Goal: Task Accomplishment & Management: Manage account settings

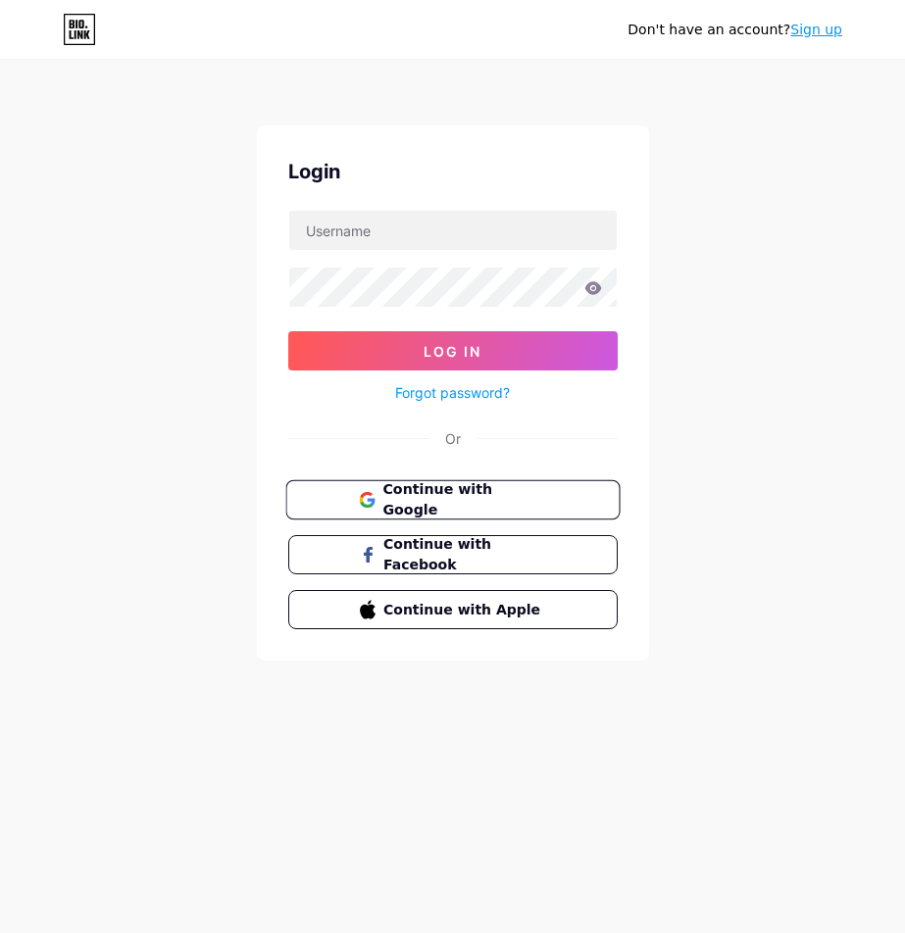
click at [387, 489] on span "Continue with Google" at bounding box center [464, 500] width 164 height 42
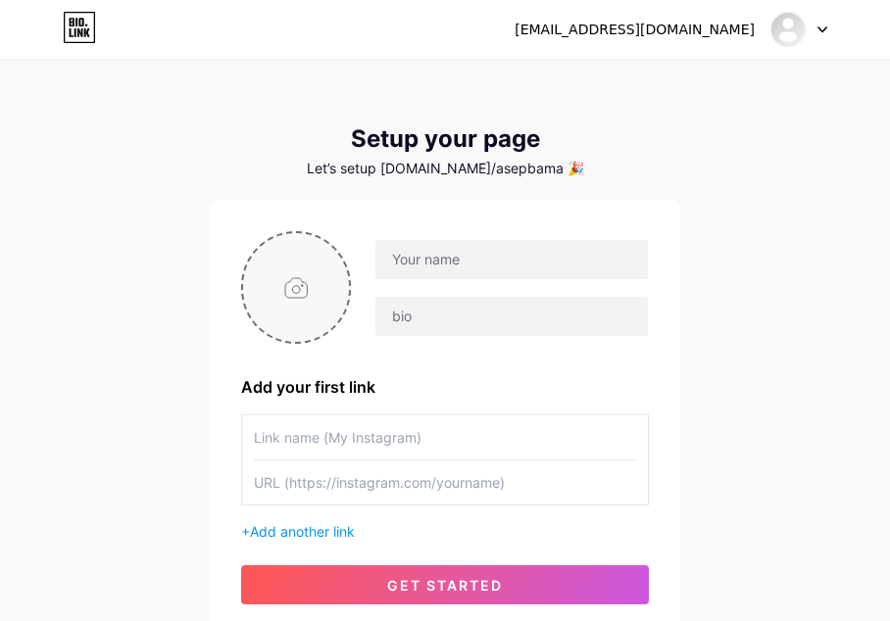
click at [297, 276] on input "file" at bounding box center [296, 287] width 106 height 109
type input "C:\fakepath\JBuF7200UK.png"
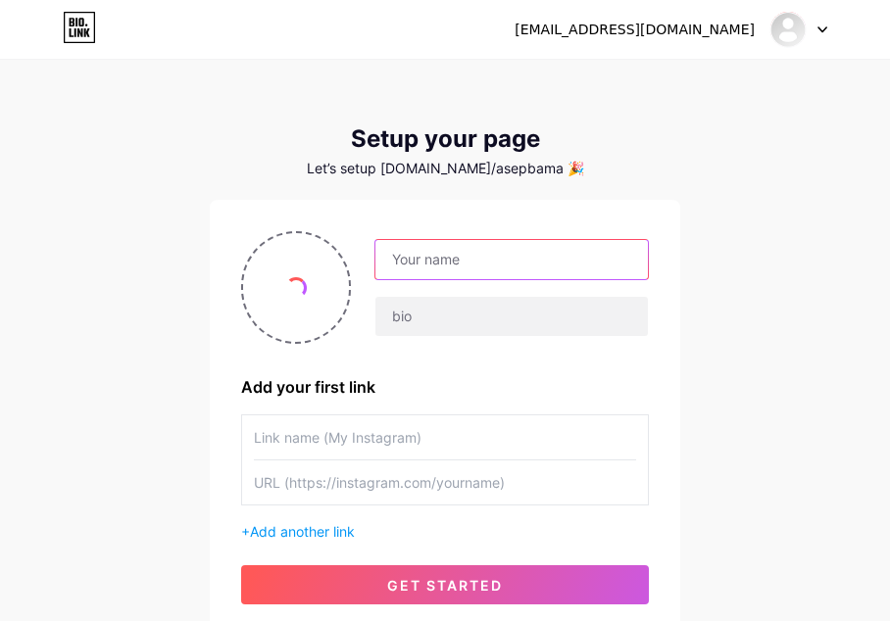
click at [458, 259] on input "text" at bounding box center [511, 259] width 272 height 39
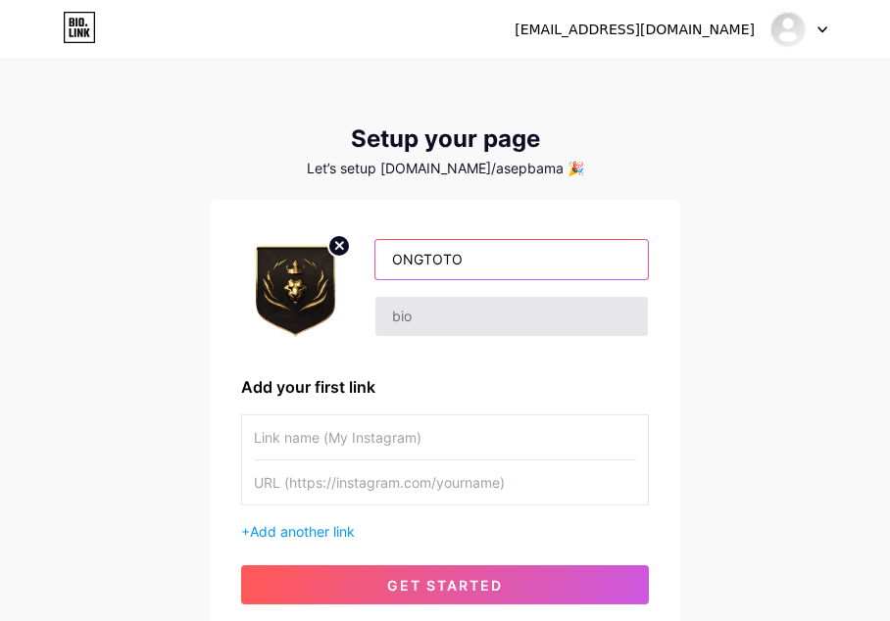
type input "ONGTOTO"
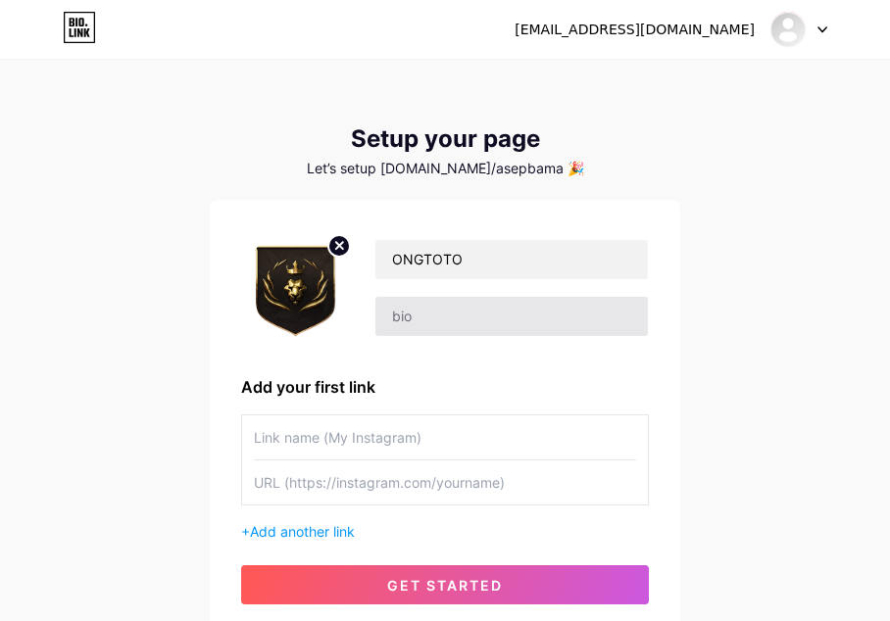
click at [368, 333] on div "ONGTOTO" at bounding box center [500, 288] width 298 height 98
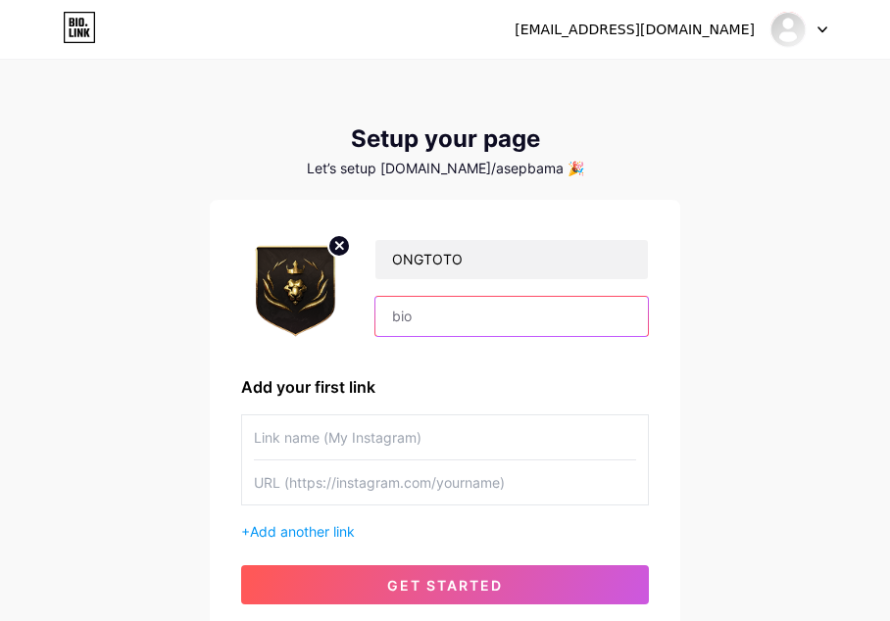
click at [419, 321] on input "text" at bounding box center [511, 316] width 272 height 39
click at [458, 317] on input "text" at bounding box center [511, 316] width 272 height 39
paste input "Ongtoto adalah salah satu situs slot online terpercaya yang menggunakan server …"
type input "Ongtoto adalah salah satu situs slot online terpercaya yang menggunakan server …"
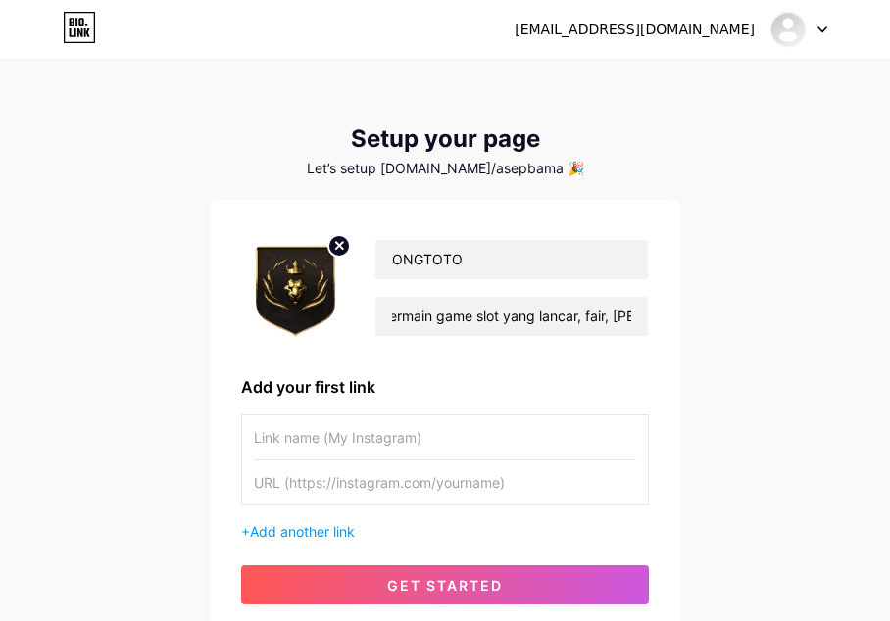
click at [380, 430] on input "text" at bounding box center [445, 438] width 382 height 44
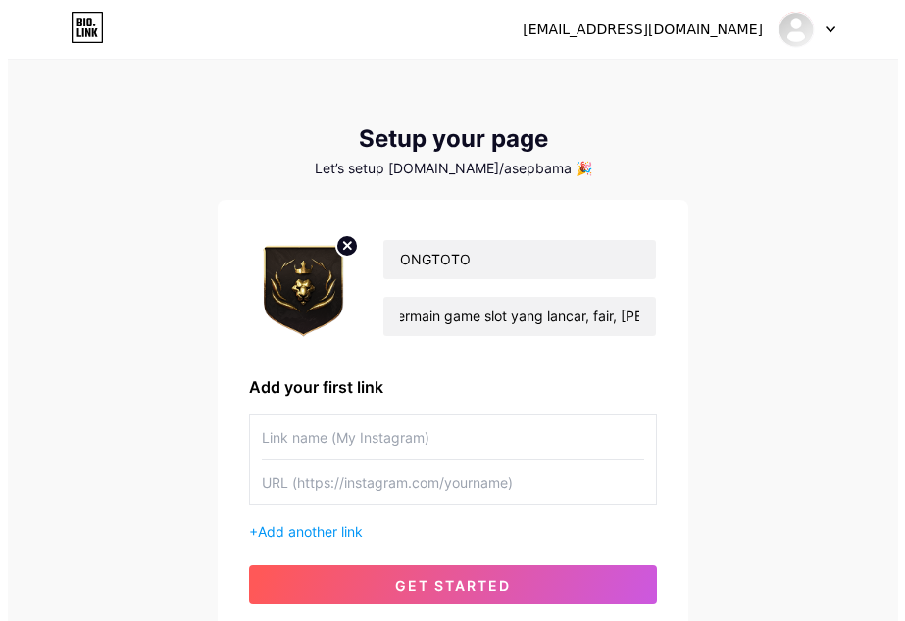
scroll to position [0, 0]
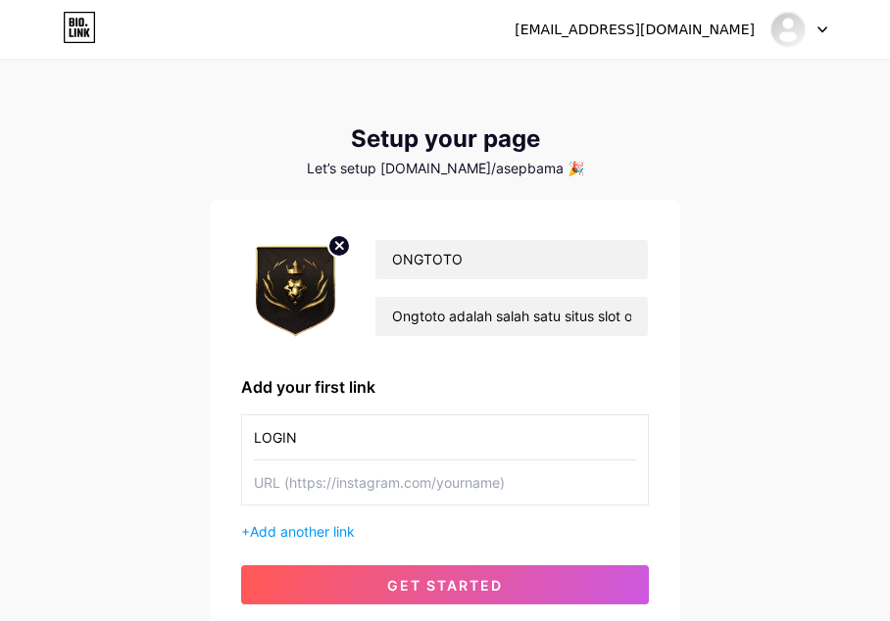
type input "LOGIN"
click at [396, 503] on input "text" at bounding box center [445, 483] width 382 height 44
paste input "[URL][DOMAIN_NAME]"
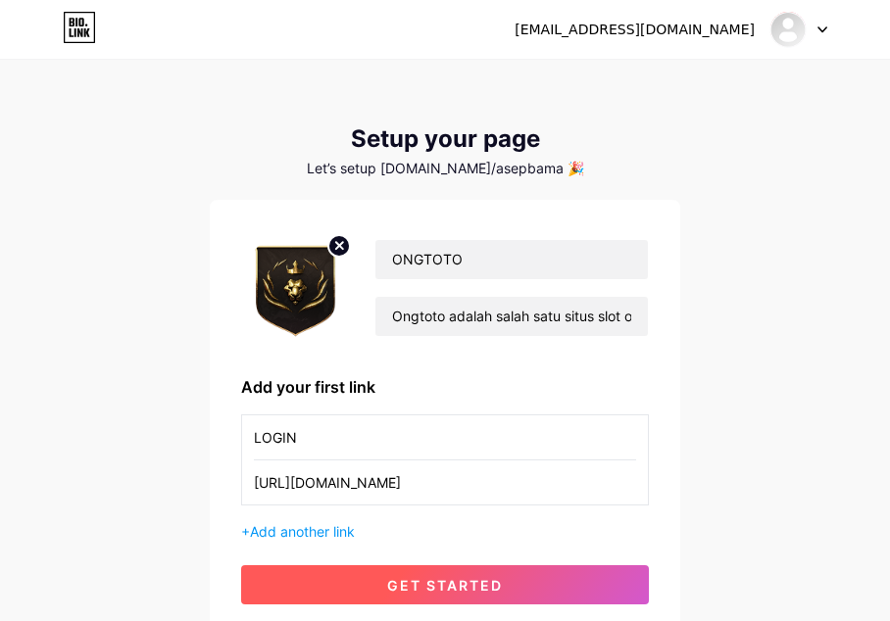
type input "[URL][DOMAIN_NAME]"
click at [402, 581] on span "get started" at bounding box center [445, 585] width 116 height 17
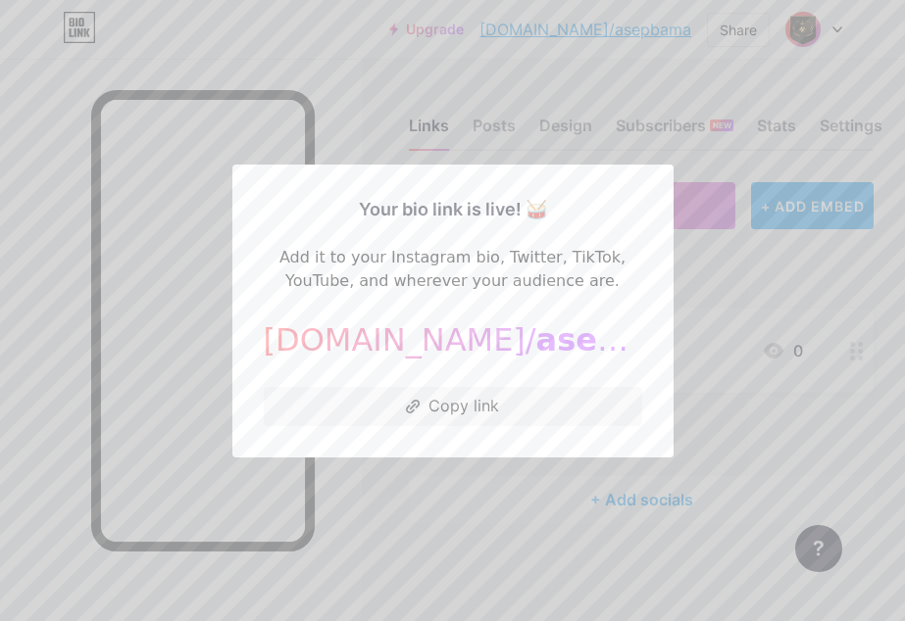
click at [525, 99] on div at bounding box center [452, 310] width 905 height 621
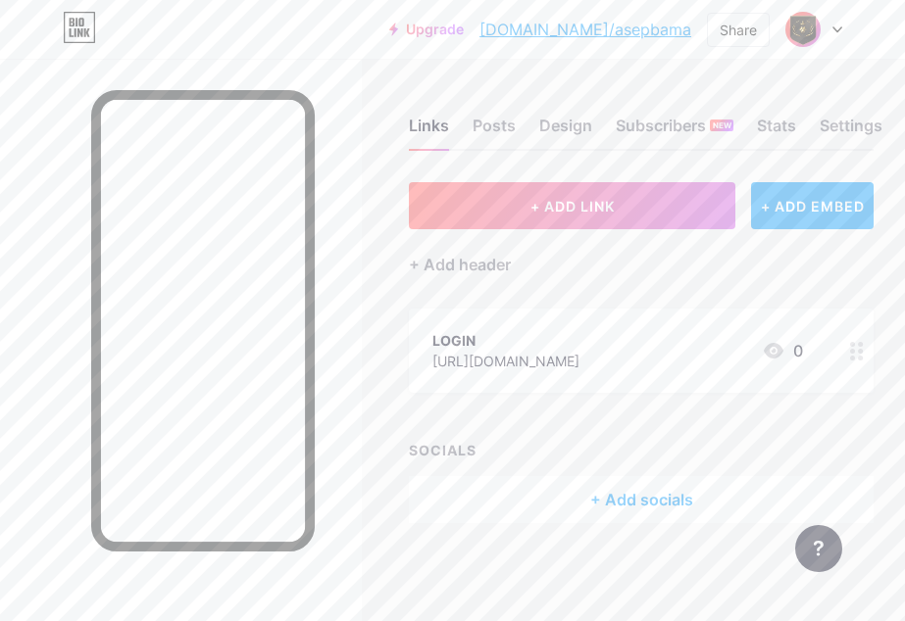
click at [596, 501] on div "+ Add socials" at bounding box center [641, 499] width 465 height 47
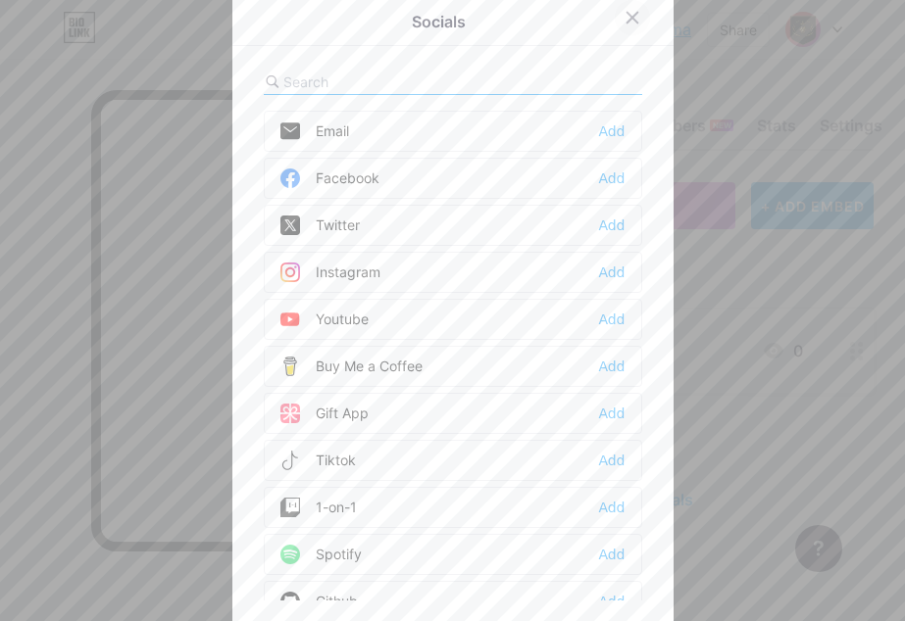
click at [624, 14] on icon at bounding box center [632, 18] width 16 height 16
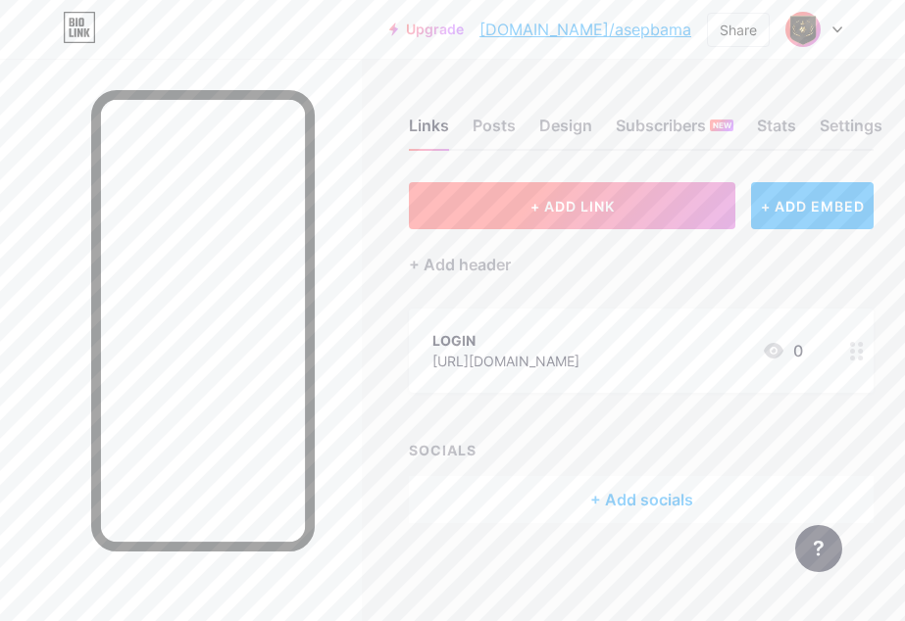
click at [536, 205] on span "+ ADD LINK" at bounding box center [572, 206] width 84 height 17
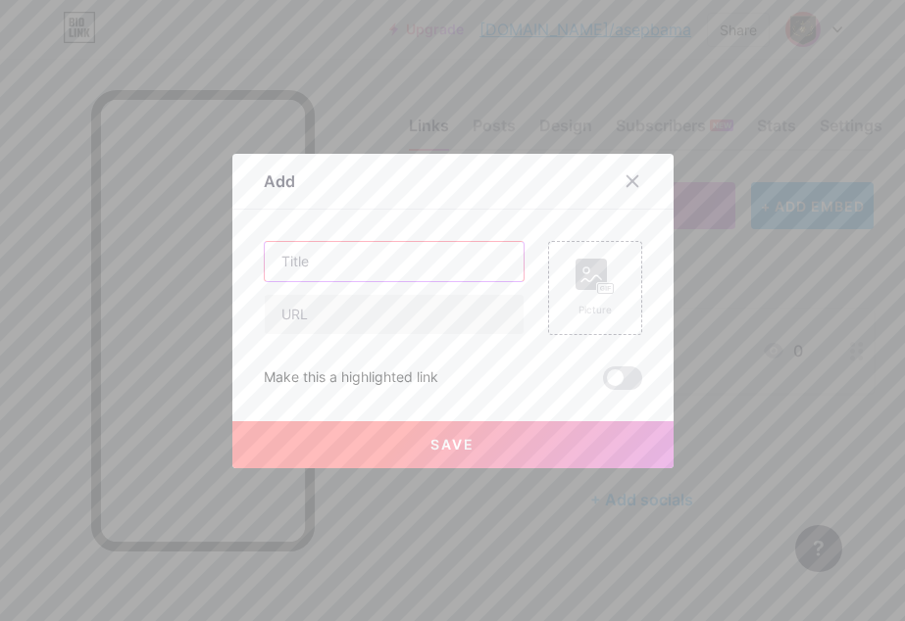
click at [399, 256] on input "text" at bounding box center [394, 261] width 259 height 39
type input "DAFTAR"
drag, startPoint x: 331, startPoint y: 299, endPoint x: 321, endPoint y: 303, distance: 10.6
click at [331, 300] on input "text" at bounding box center [394, 314] width 259 height 39
drag, startPoint x: 343, startPoint y: 288, endPoint x: 344, endPoint y: 298, distance: 9.8
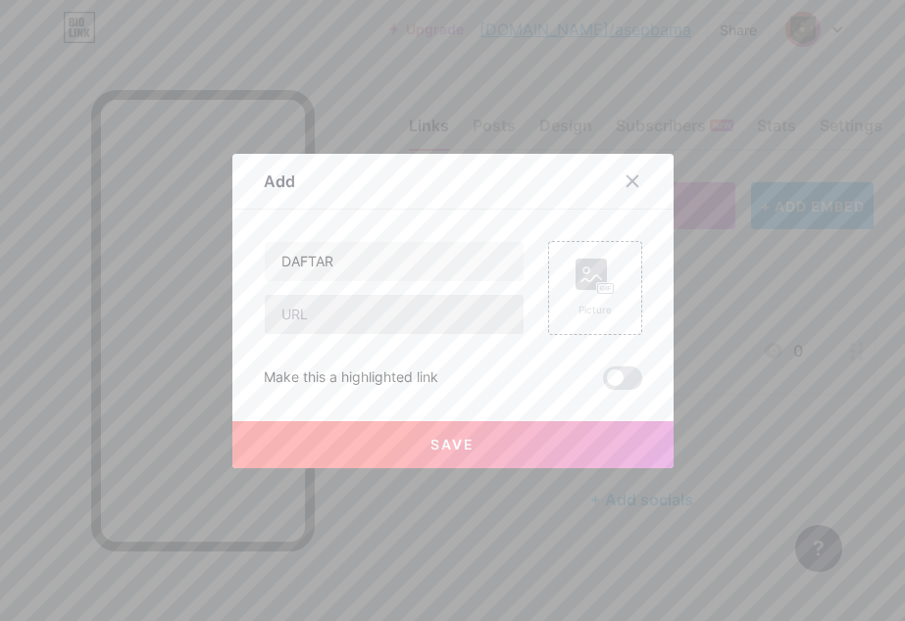
click at [344, 294] on div "DAFTAR" at bounding box center [394, 288] width 261 height 94
click at [345, 304] on input "text" at bounding box center [394, 314] width 259 height 39
paste input "[URL][DOMAIN_NAME]"
type input "[URL][DOMAIN_NAME]"
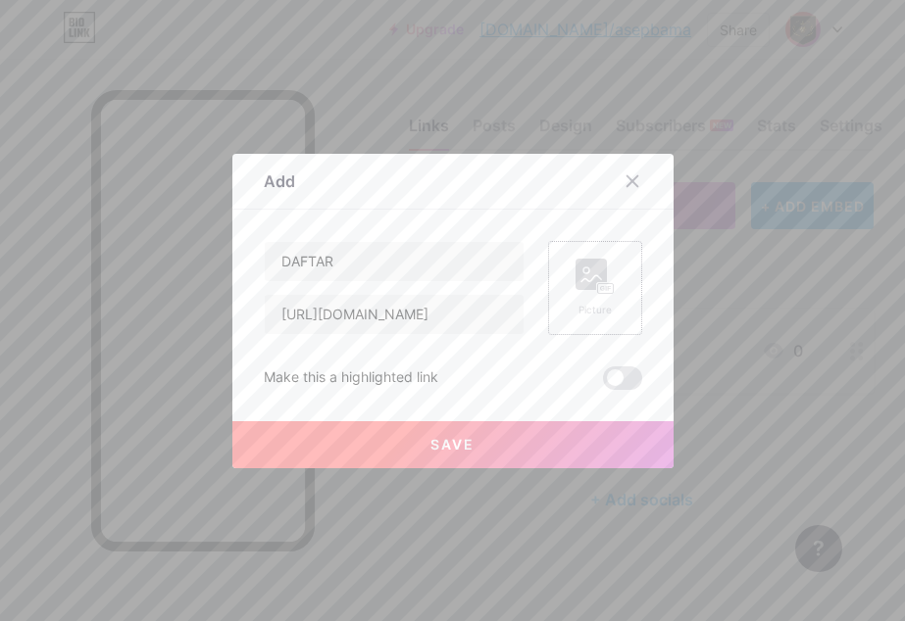
click at [614, 270] on div "Picture" at bounding box center [595, 288] width 94 height 94
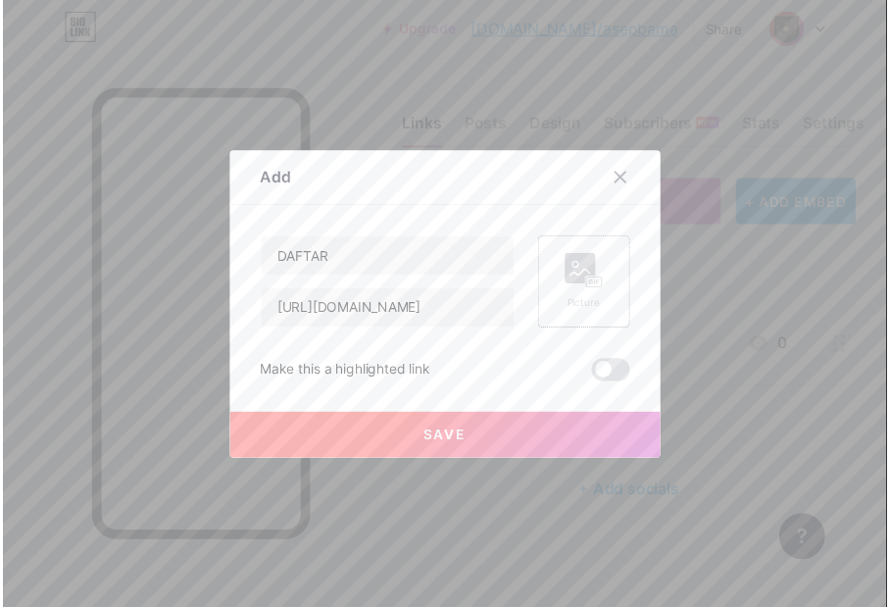
scroll to position [0, 0]
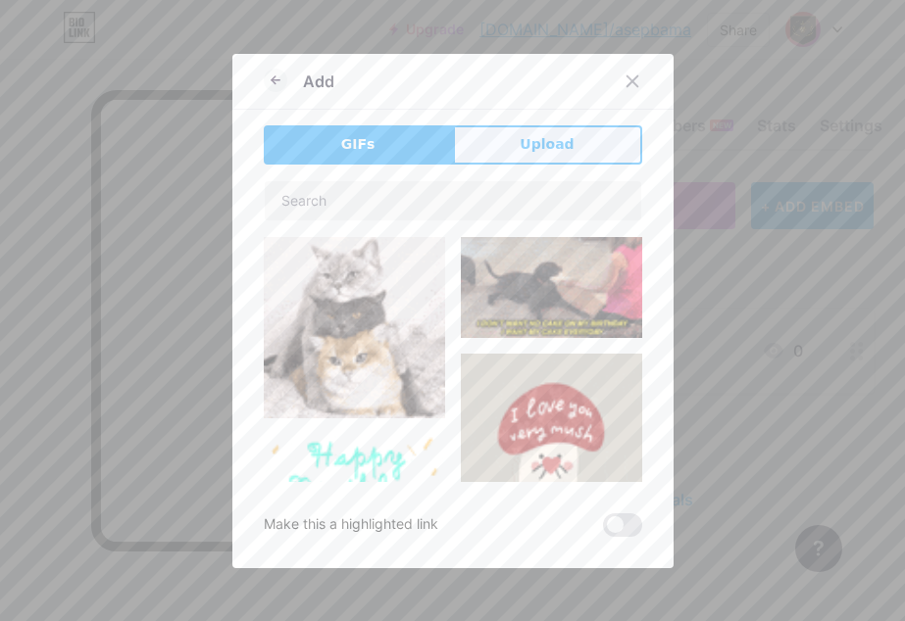
click at [519, 132] on button "Upload" at bounding box center [547, 144] width 189 height 39
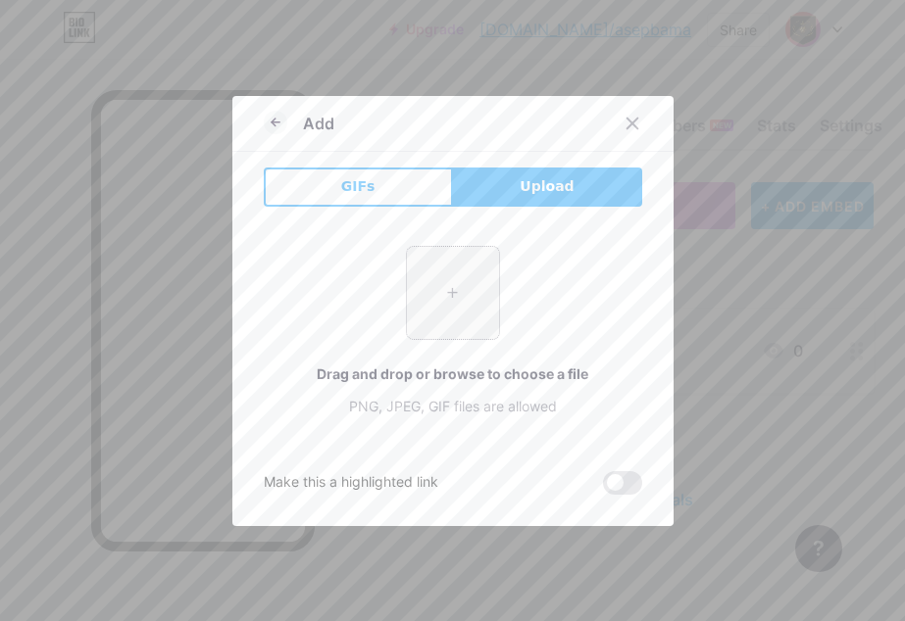
click at [435, 251] on input "file" at bounding box center [453, 293] width 92 height 92
type input "C:\fakepath\JBuF7200UK.png"
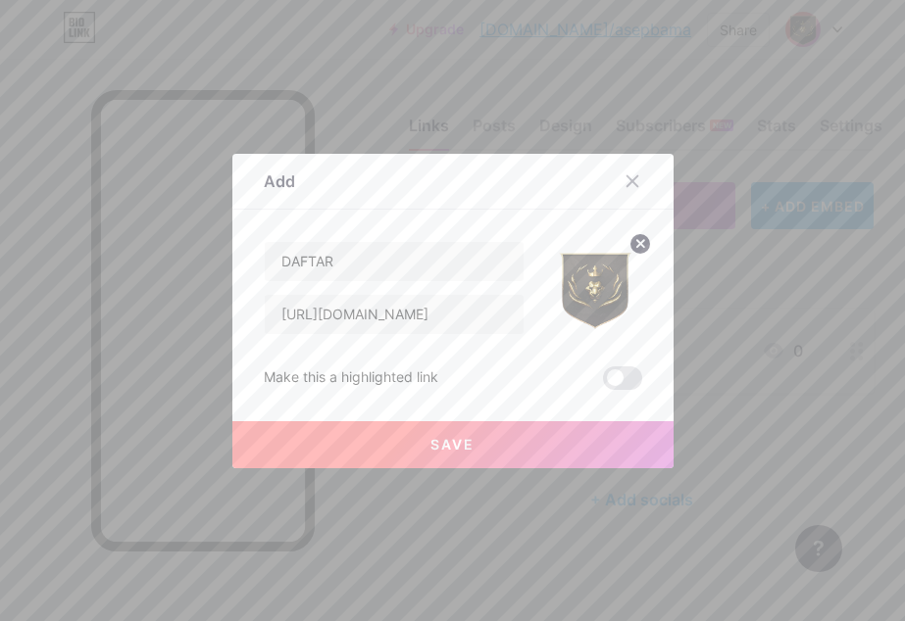
click at [415, 466] on button "Save" at bounding box center [452, 444] width 441 height 47
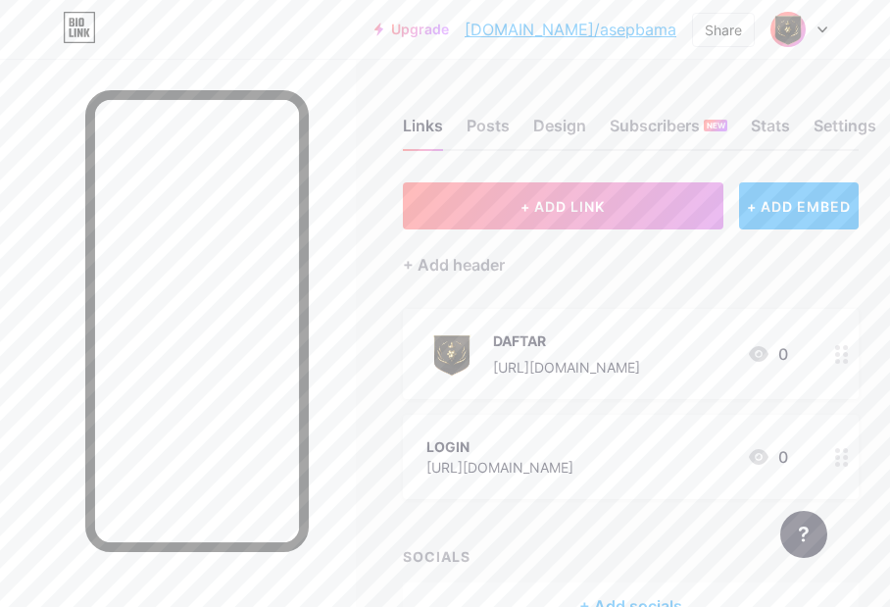
click at [840, 450] on circle at bounding box center [837, 450] width 5 height 5
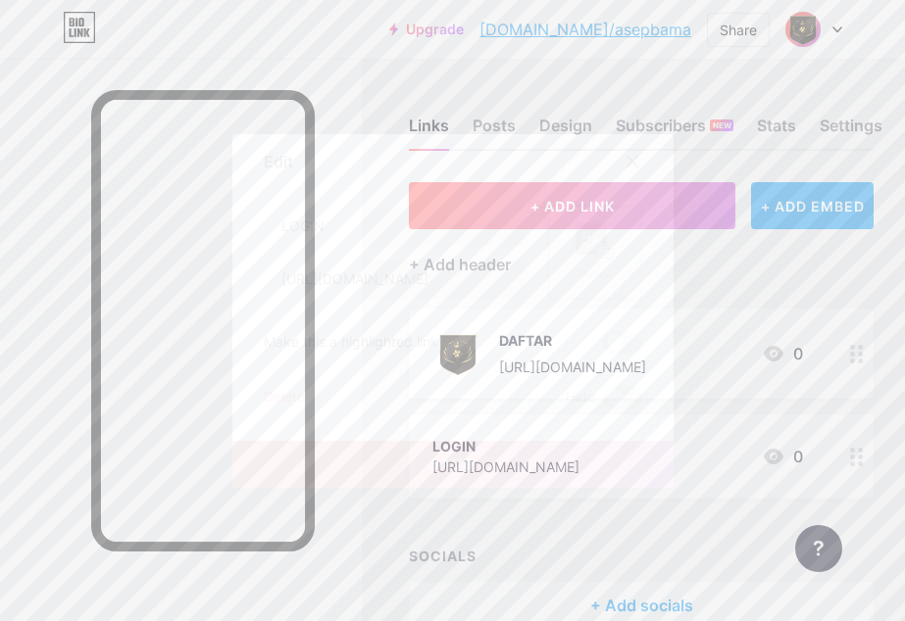
click at [597, 254] on rect at bounding box center [605, 253] width 16 height 10
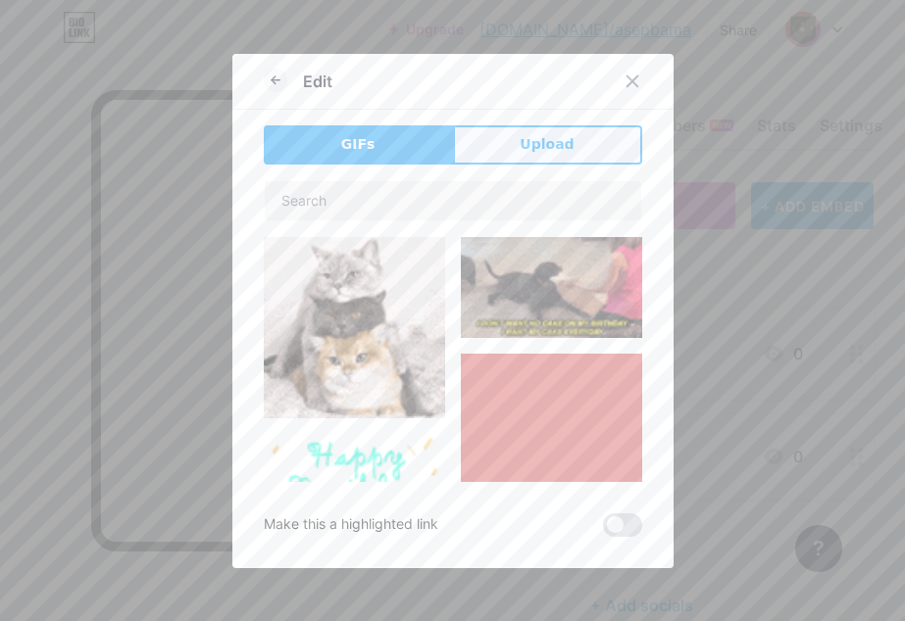
click at [501, 140] on button "Upload" at bounding box center [547, 144] width 189 height 39
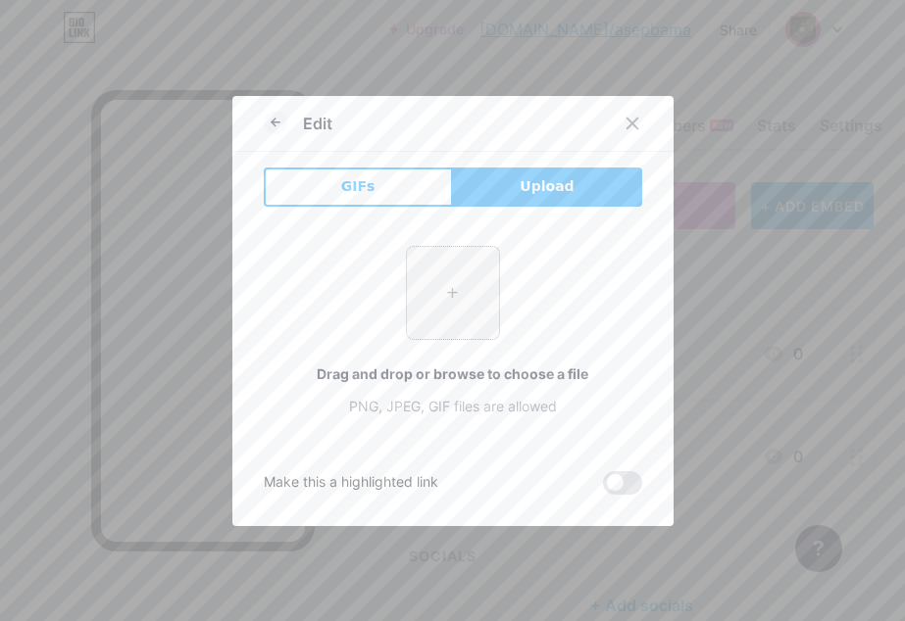
click at [408, 265] on input "file" at bounding box center [453, 293] width 92 height 92
type input "C:\fakepath\JBuF7200UK.png"
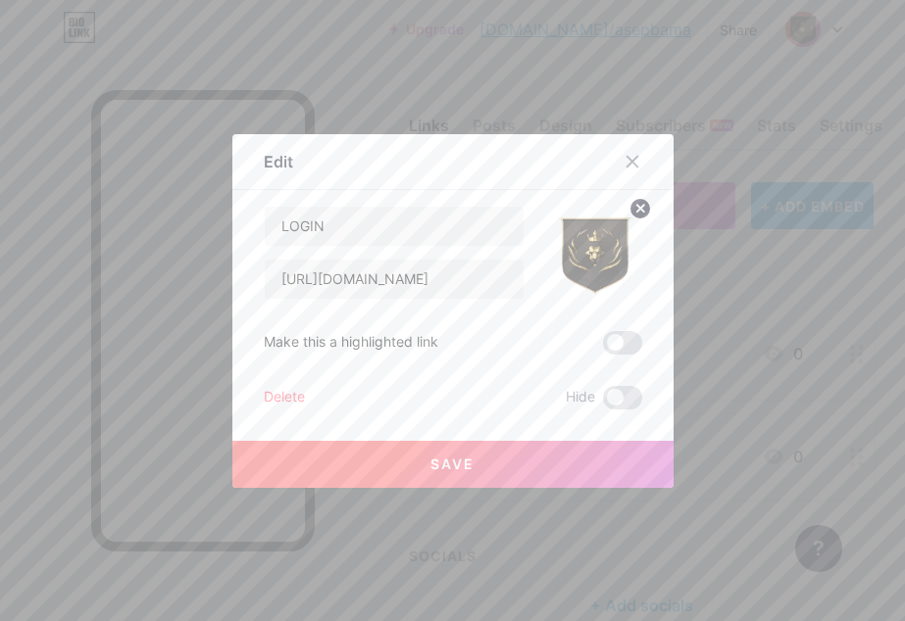
click at [430, 459] on span "Save" at bounding box center [452, 464] width 44 height 17
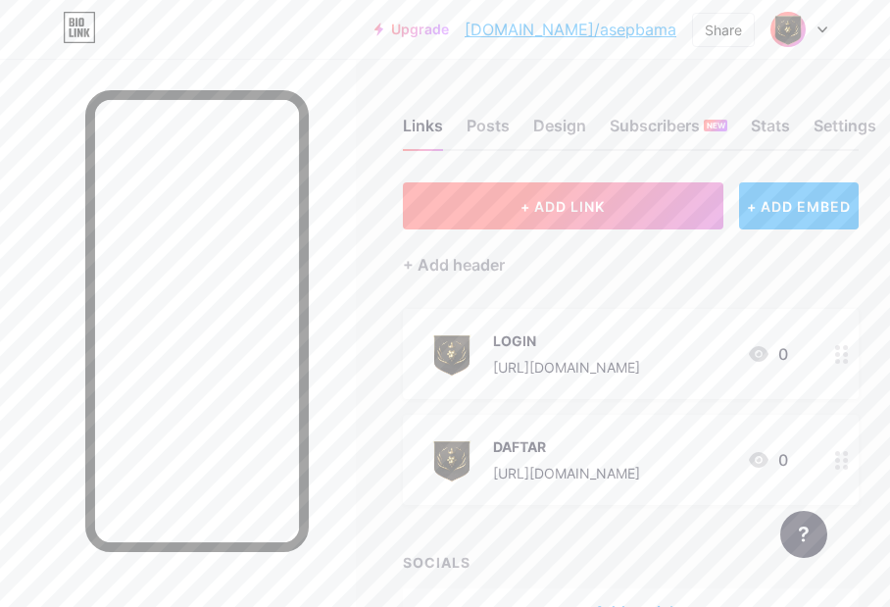
click at [563, 214] on span "+ ADD LINK" at bounding box center [562, 206] width 84 height 17
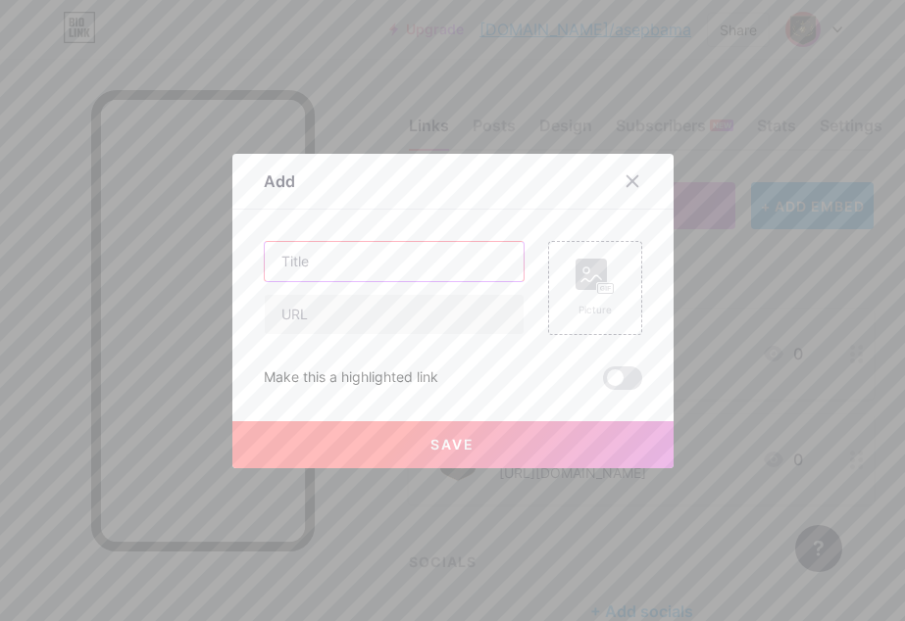
click at [393, 270] on input "text" at bounding box center [394, 261] width 259 height 39
click at [362, 263] on input "text" at bounding box center [394, 261] width 259 height 39
type input "RTP GACOR"
click at [454, 322] on input "text" at bounding box center [394, 314] width 259 height 39
paste input "[URL][DOMAIN_NAME]"
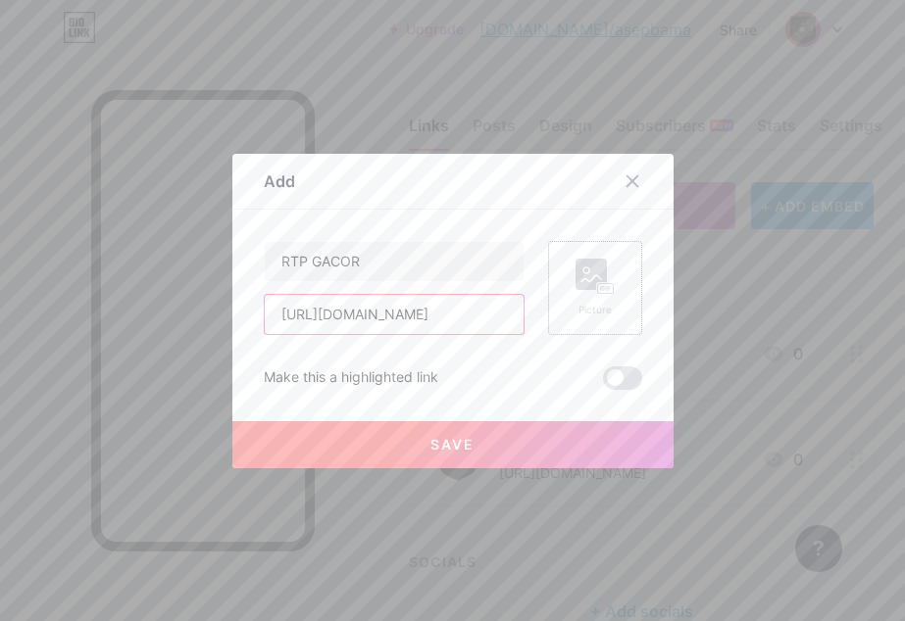
type input "[URL][DOMAIN_NAME]"
click at [588, 296] on div "Picture" at bounding box center [594, 288] width 39 height 59
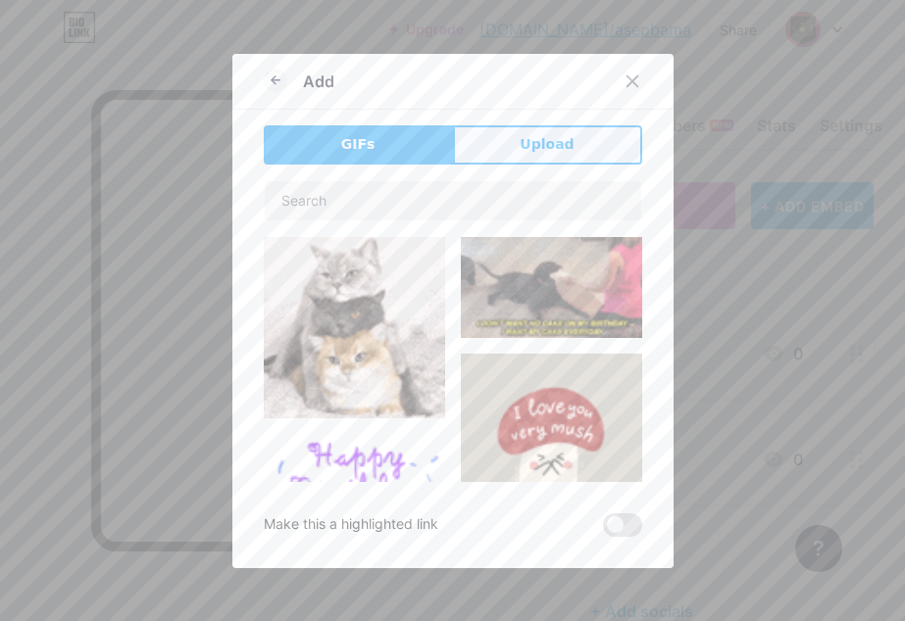
click at [531, 154] on span "Upload" at bounding box center [546, 144] width 54 height 21
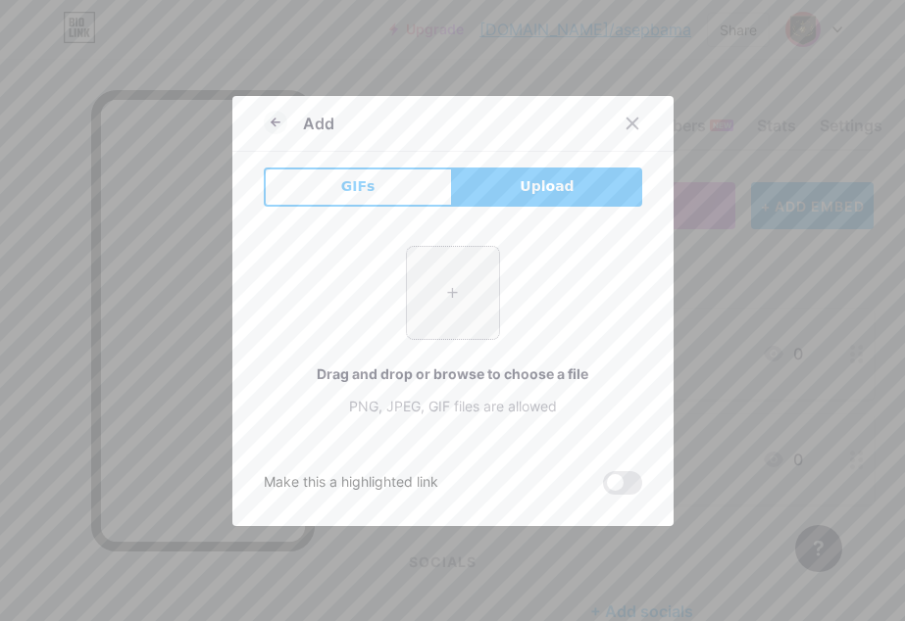
click at [435, 274] on input "file" at bounding box center [453, 293] width 92 height 92
type input "C:\fakepath\JBuF7200UK.png"
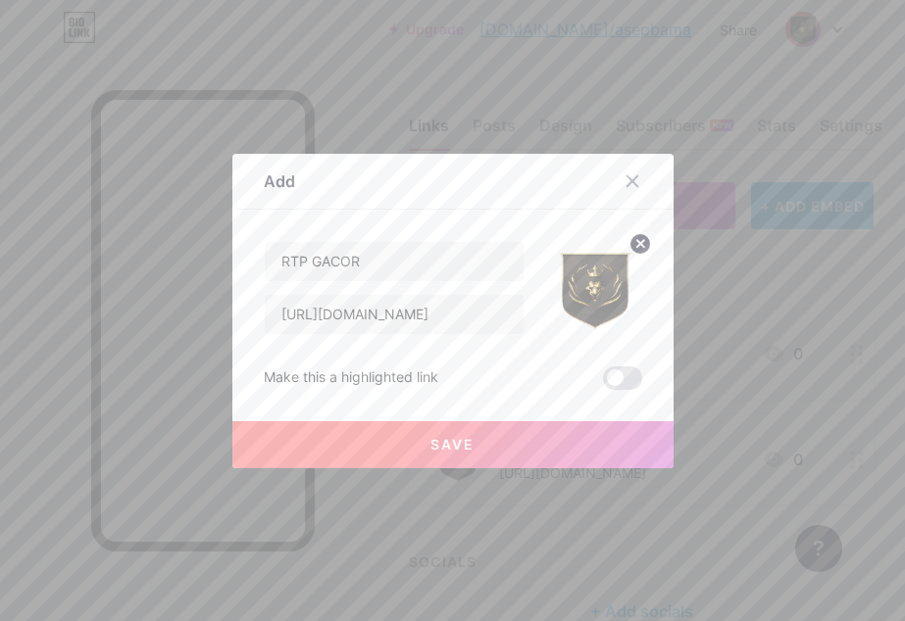
click at [438, 440] on span "Save" at bounding box center [452, 444] width 44 height 17
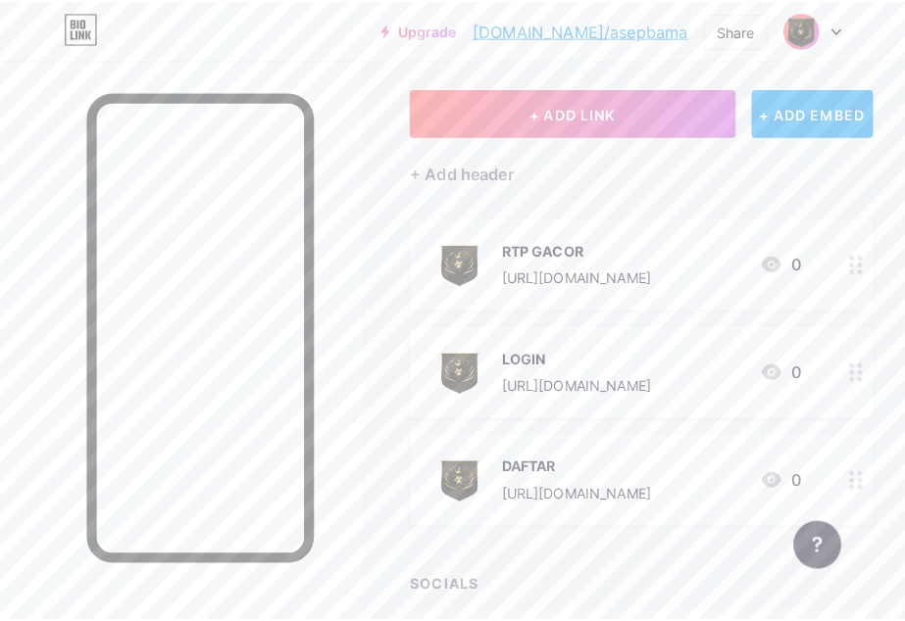
scroll to position [130, 0]
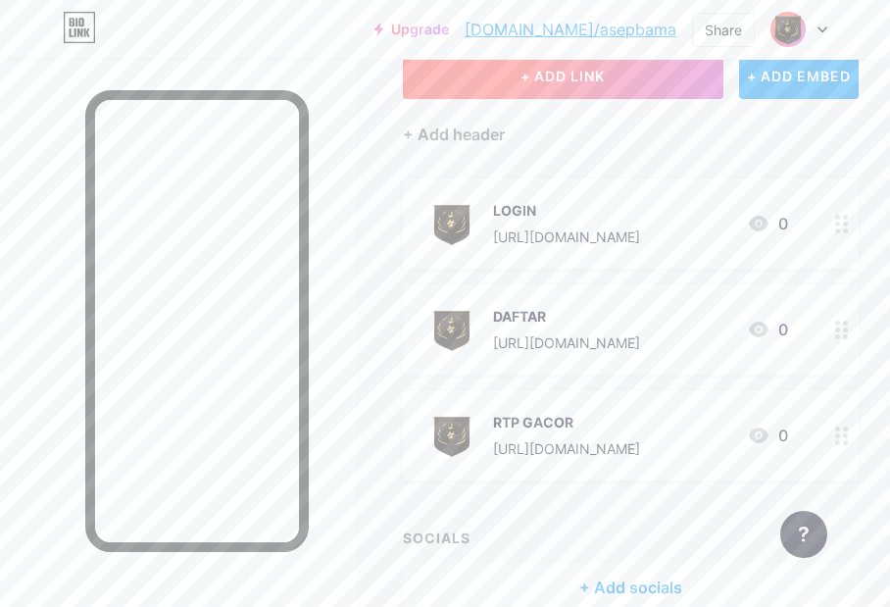
click at [511, 77] on button "+ ADD LINK" at bounding box center [562, 75] width 319 height 47
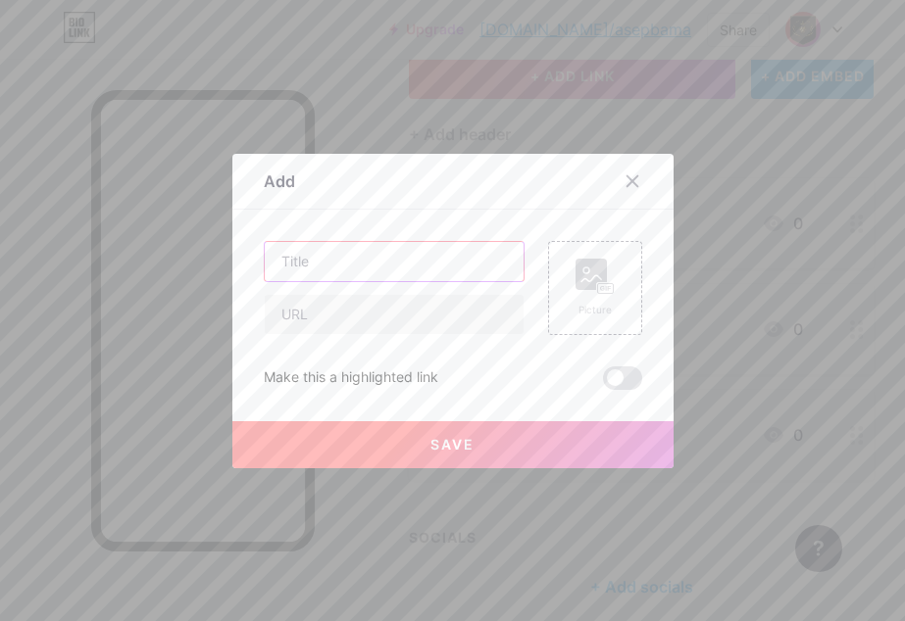
click at [367, 271] on input "text" at bounding box center [394, 261] width 259 height 39
type input "GROUP"
type input "O"
type input "LIVE BOLA"
click at [366, 298] on input "text" at bounding box center [394, 314] width 259 height 39
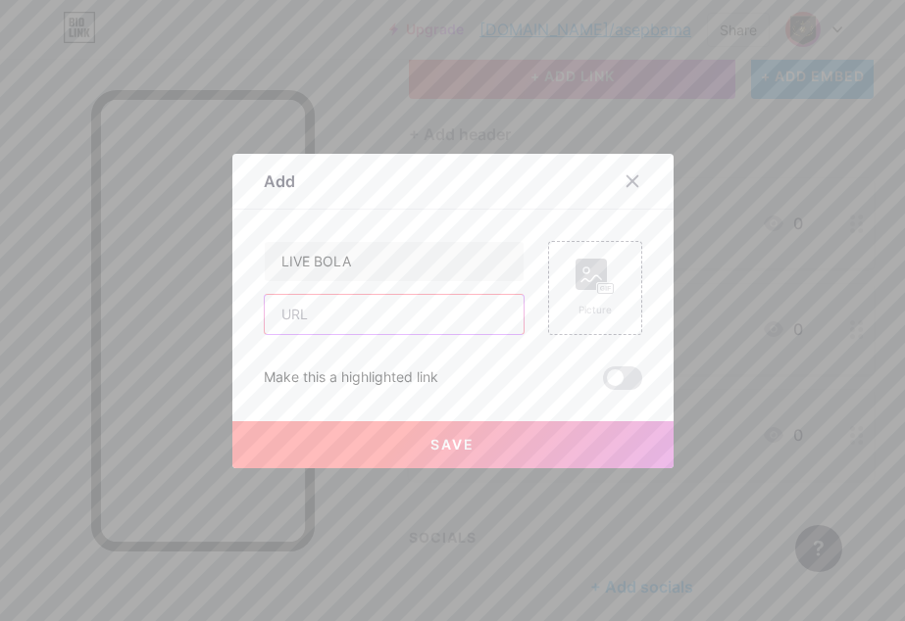
click at [435, 313] on input "text" at bounding box center [394, 314] width 259 height 39
paste input "[URL][DOMAIN_NAME]"
type input "[URL][DOMAIN_NAME]"
click at [582, 276] on rect at bounding box center [590, 274] width 31 height 31
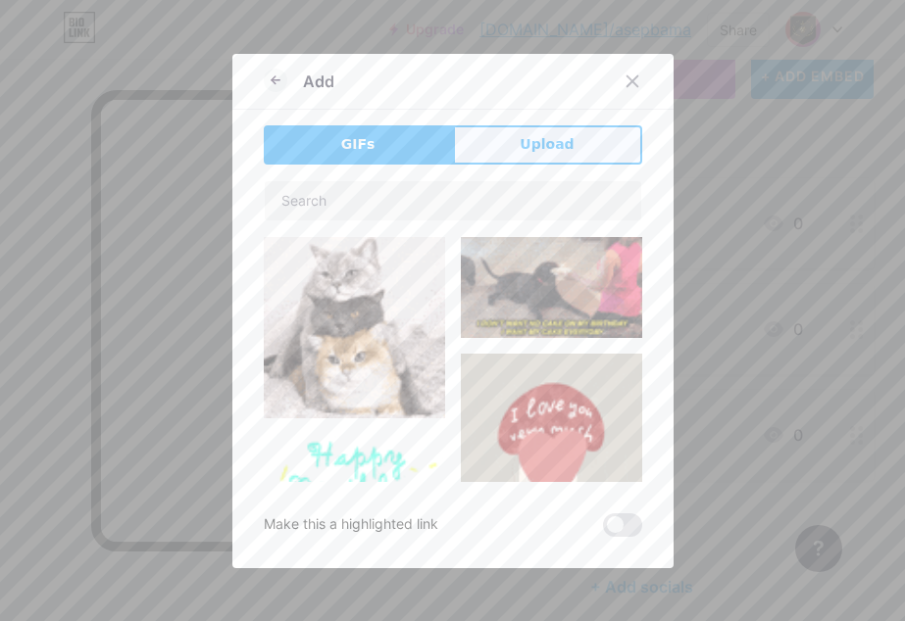
click at [497, 126] on button "Upload" at bounding box center [547, 144] width 189 height 39
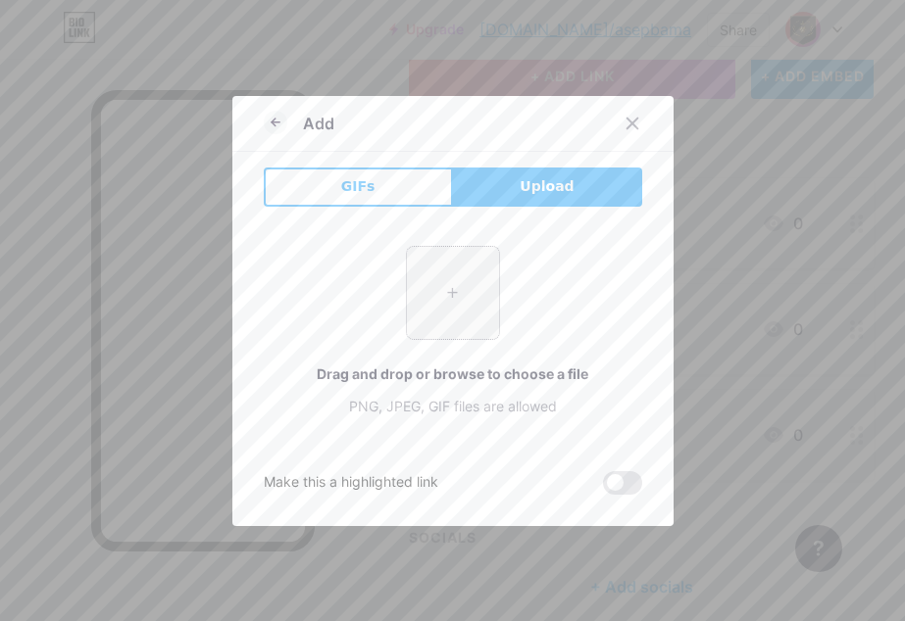
click at [414, 284] on input "file" at bounding box center [453, 293] width 92 height 92
type input "C:\fakepath\JBuF7200UK.png"
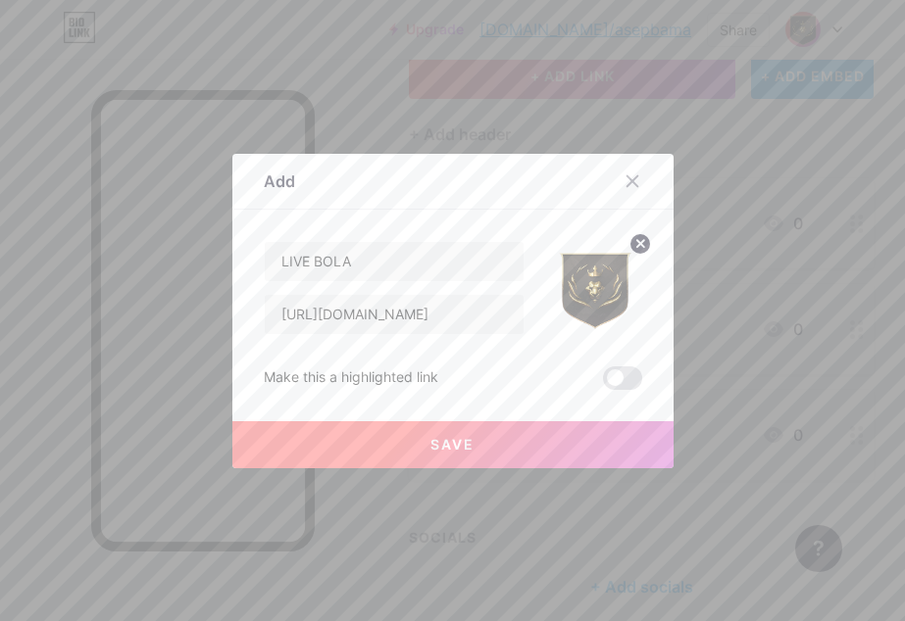
click at [342, 453] on button "Save" at bounding box center [452, 444] width 441 height 47
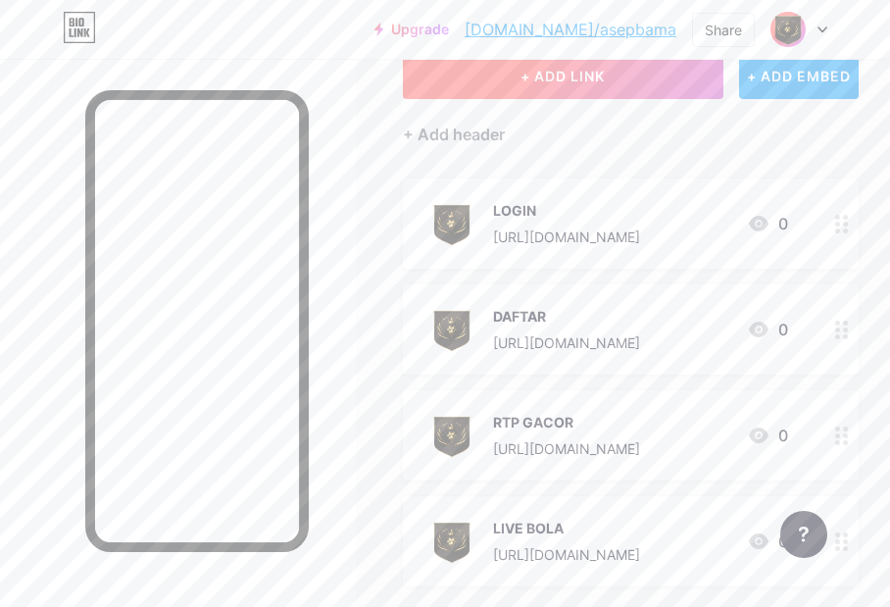
click at [616, 85] on button "+ ADD LINK" at bounding box center [562, 75] width 319 height 47
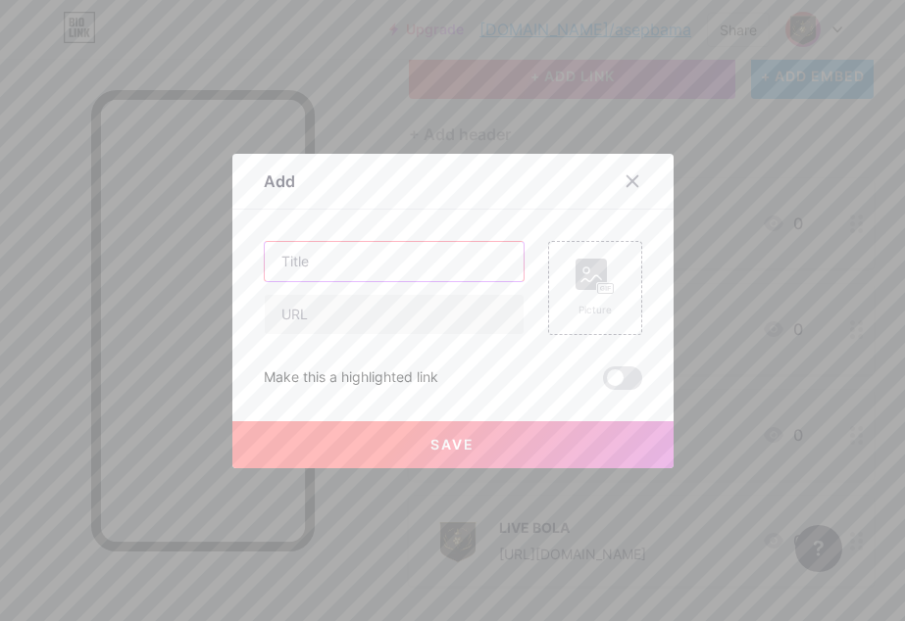
click at [442, 269] on input "text" at bounding box center [394, 261] width 259 height 39
type input "GROUP FACEBOOK"
click at [327, 311] on input "text" at bounding box center [394, 314] width 259 height 39
paste input "[URL][DOMAIN_NAME]"
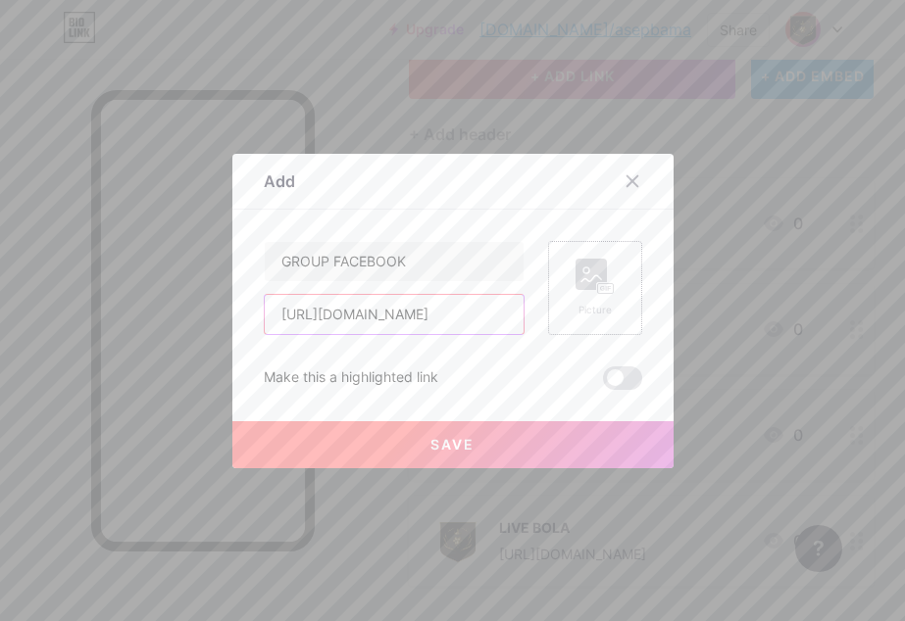
type input "[URL][DOMAIN_NAME]"
click at [587, 286] on rect at bounding box center [590, 274] width 31 height 31
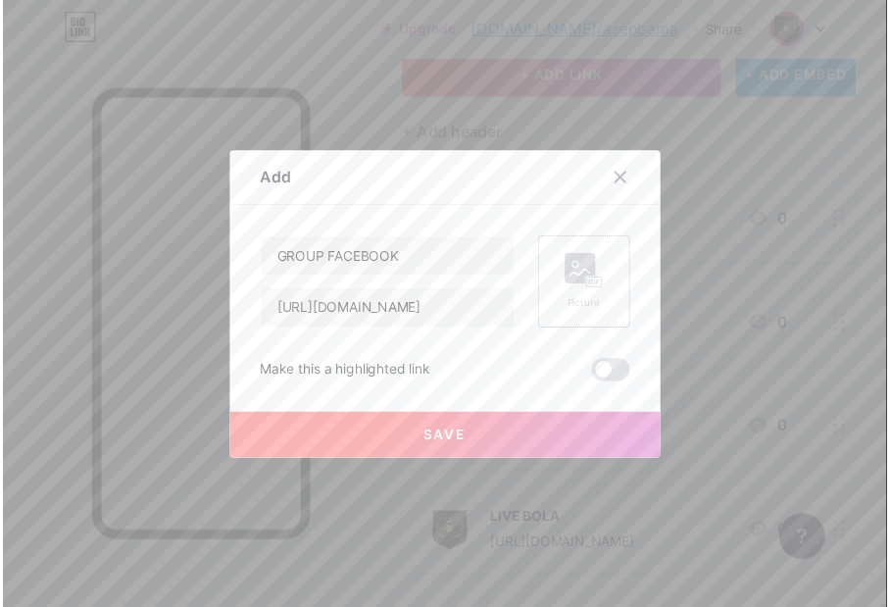
scroll to position [0, 0]
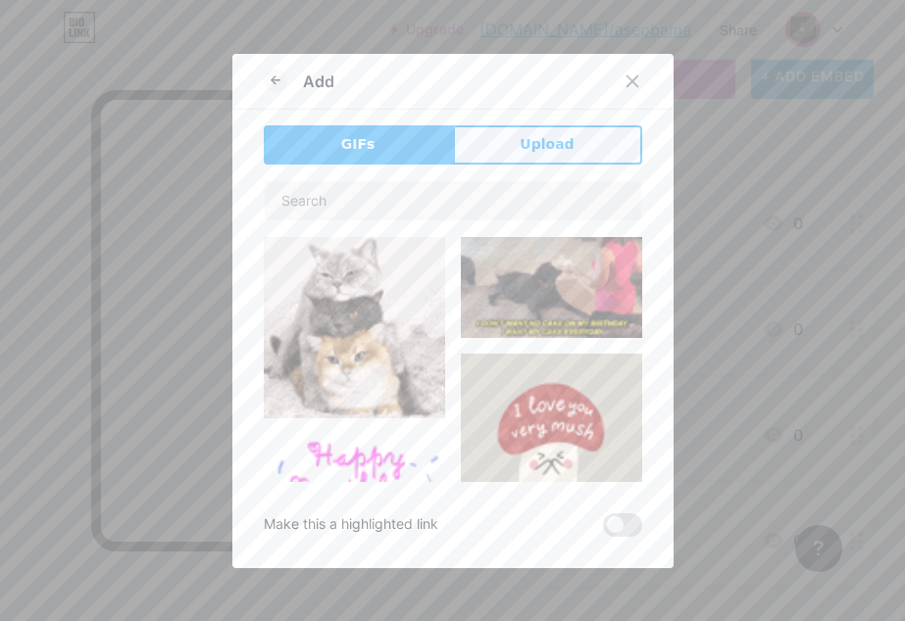
click at [544, 143] on span "Upload" at bounding box center [546, 144] width 54 height 21
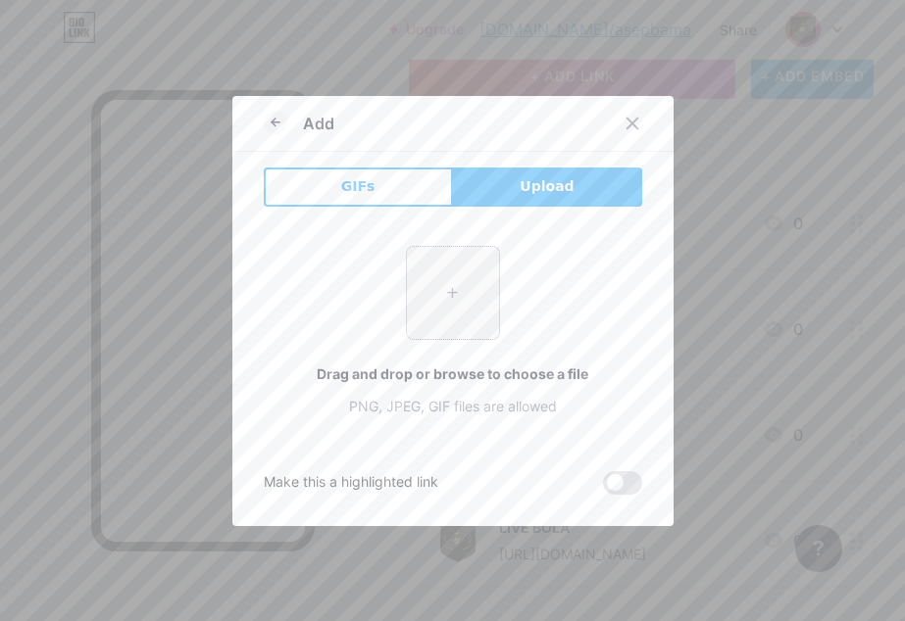
click at [443, 259] on input "file" at bounding box center [453, 293] width 92 height 92
type input "C:\fakepath\JBuF7200UK.png"
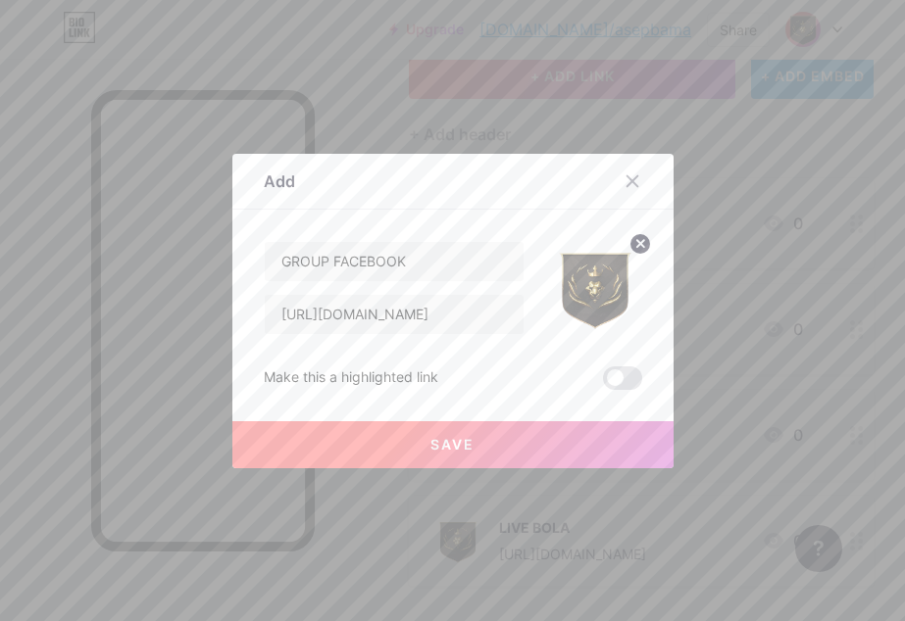
click at [332, 459] on button "Save" at bounding box center [452, 444] width 441 height 47
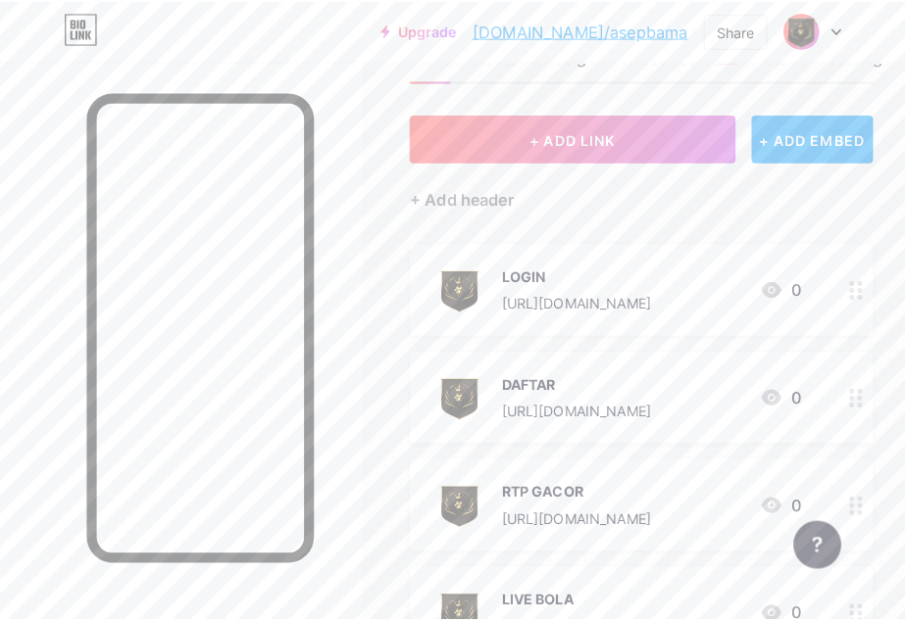
scroll to position [51, 0]
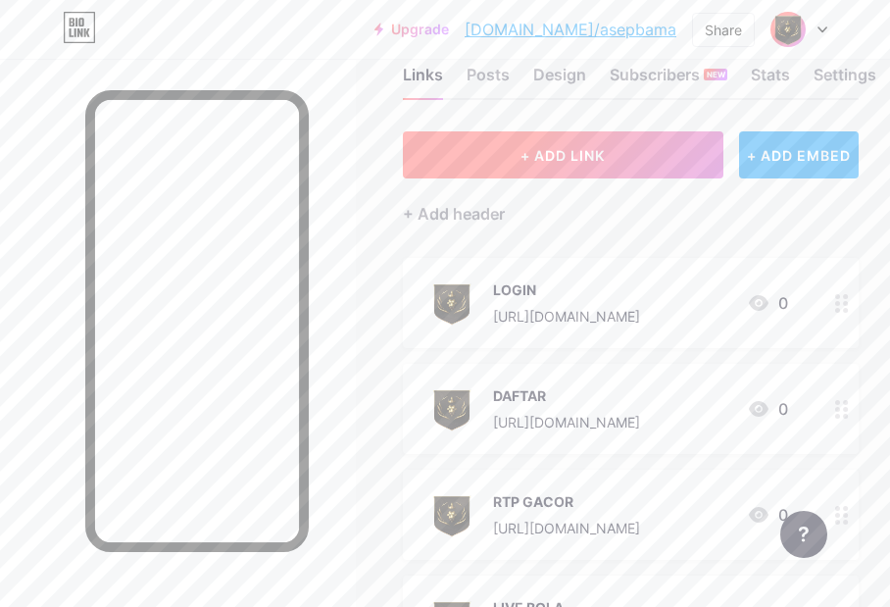
click at [599, 167] on button "+ ADD LINK" at bounding box center [562, 154] width 319 height 47
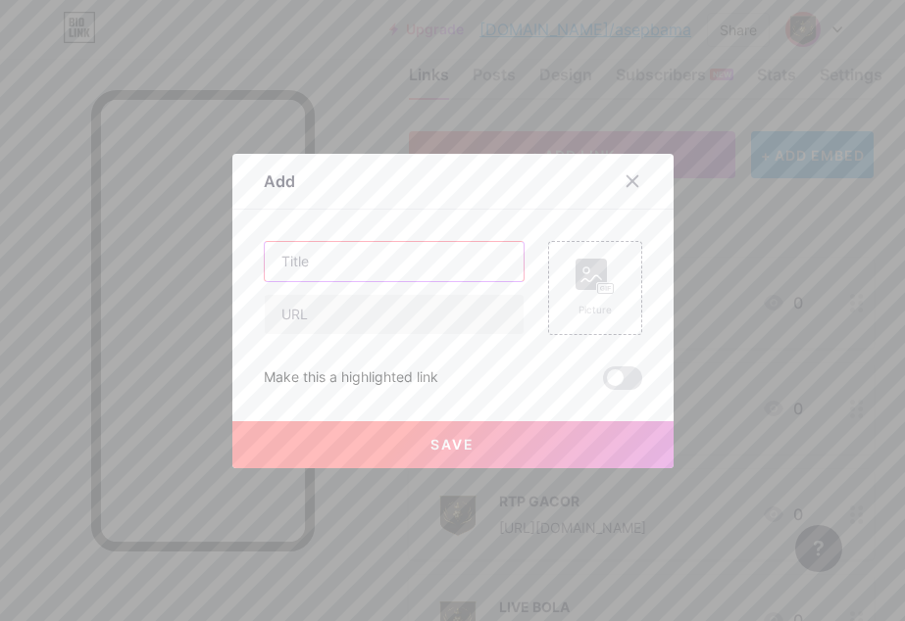
click at [293, 267] on input "text" at bounding box center [394, 261] width 259 height 39
click at [305, 323] on input "text" at bounding box center [394, 314] width 259 height 39
paste input "[URL][DOMAIN_NAME]"
type input "[URL][DOMAIN_NAME]"
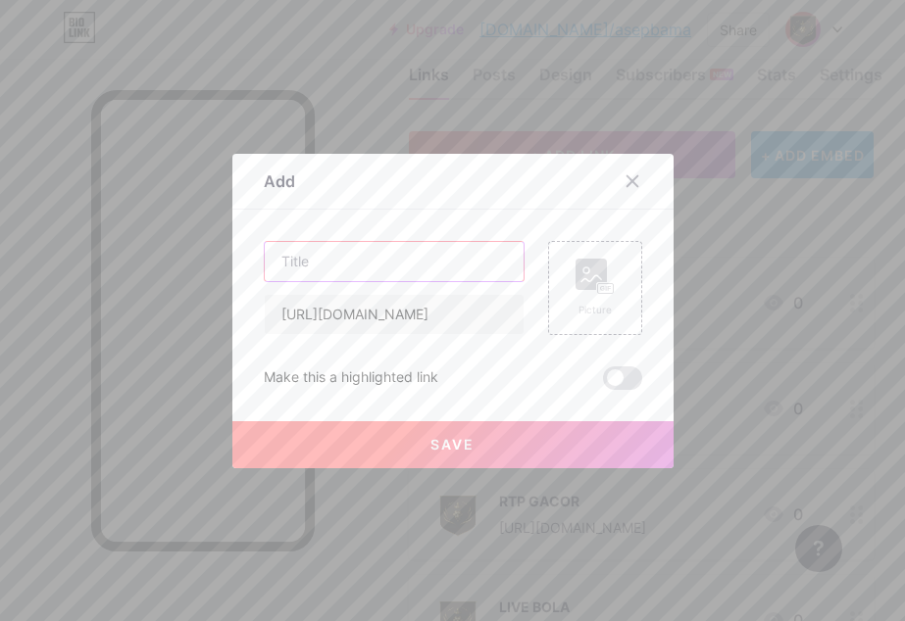
click at [320, 265] on input "text" at bounding box center [394, 261] width 259 height 39
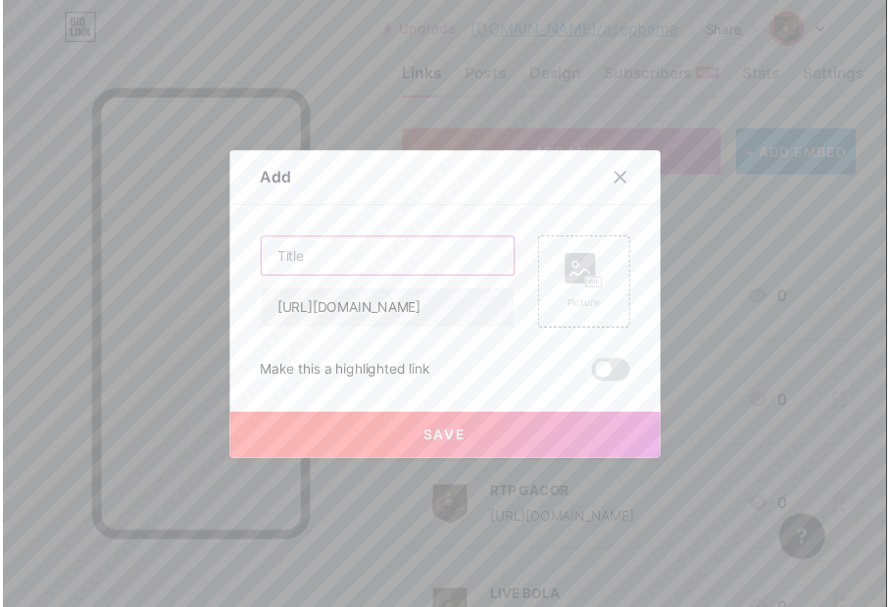
scroll to position [0, 0]
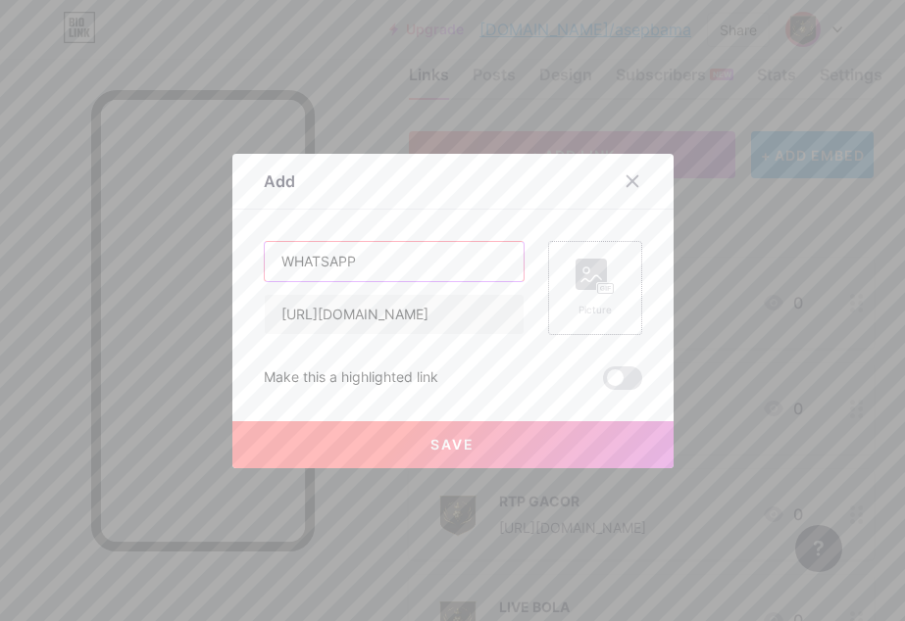
type input "WHATSAPP"
click at [594, 281] on rect at bounding box center [590, 274] width 31 height 31
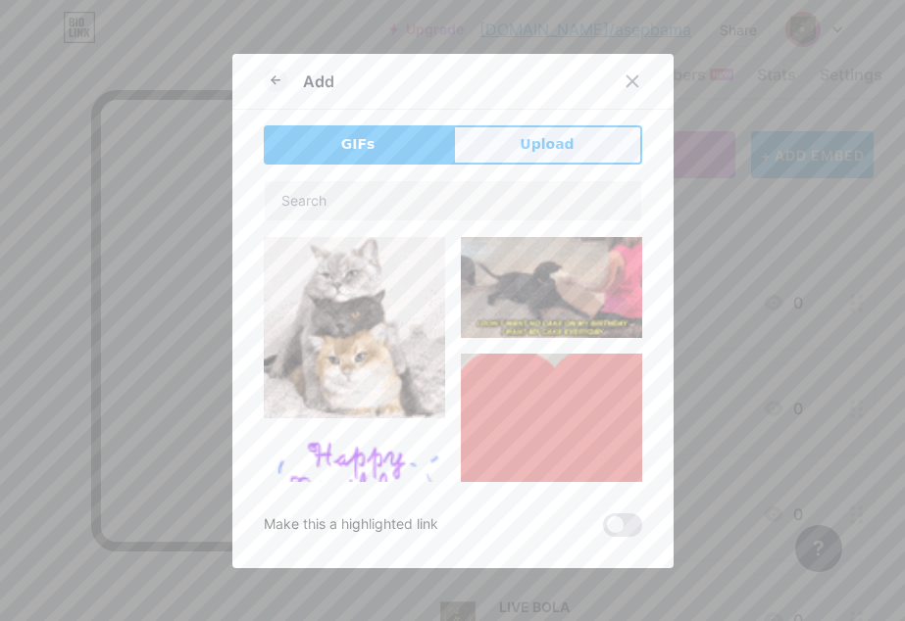
click at [529, 136] on span "Upload" at bounding box center [546, 144] width 54 height 21
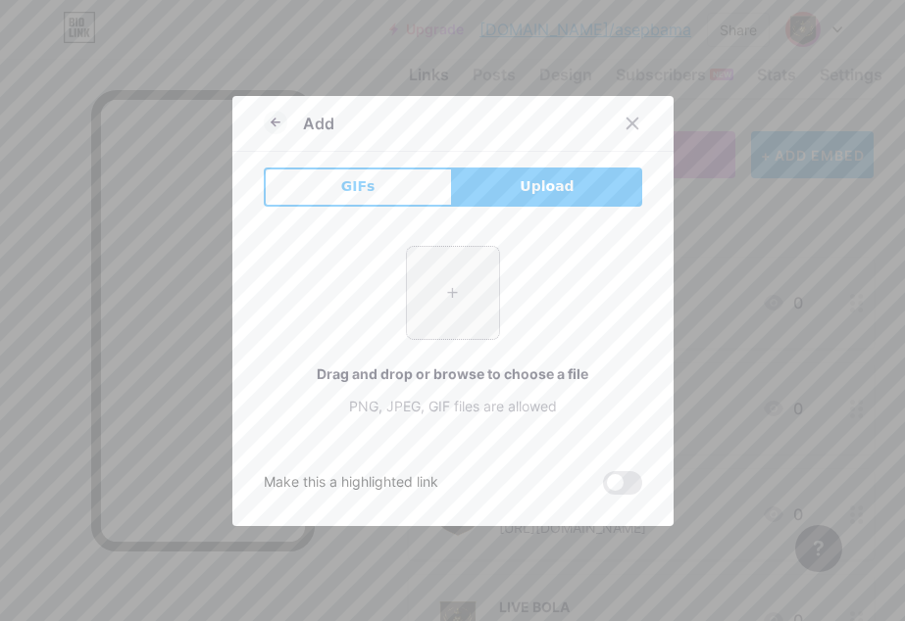
click at [430, 293] on input "file" at bounding box center [453, 293] width 92 height 92
type input "C:\fakepath\JBuF7200UK.png"
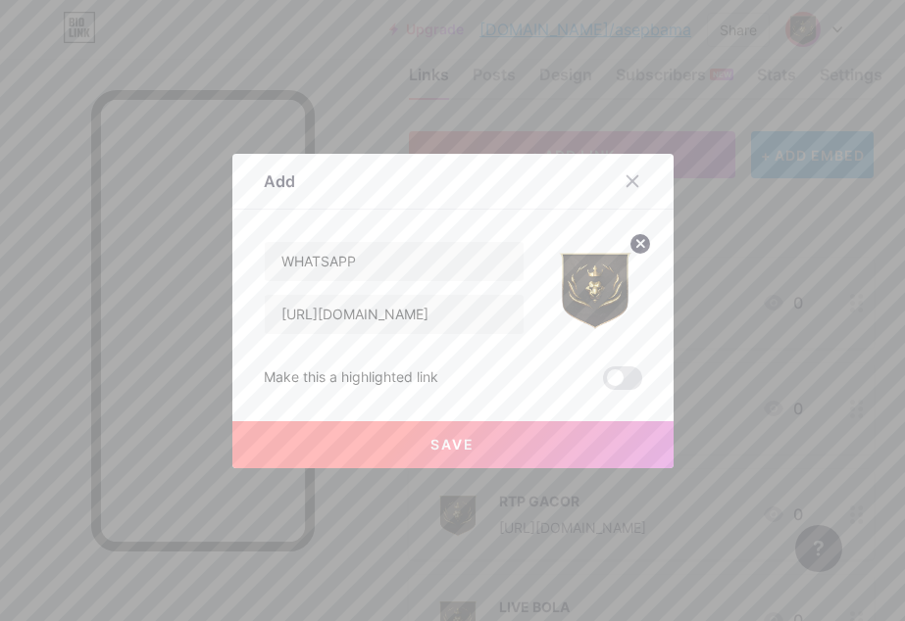
click at [460, 436] on span "Save" at bounding box center [452, 444] width 44 height 17
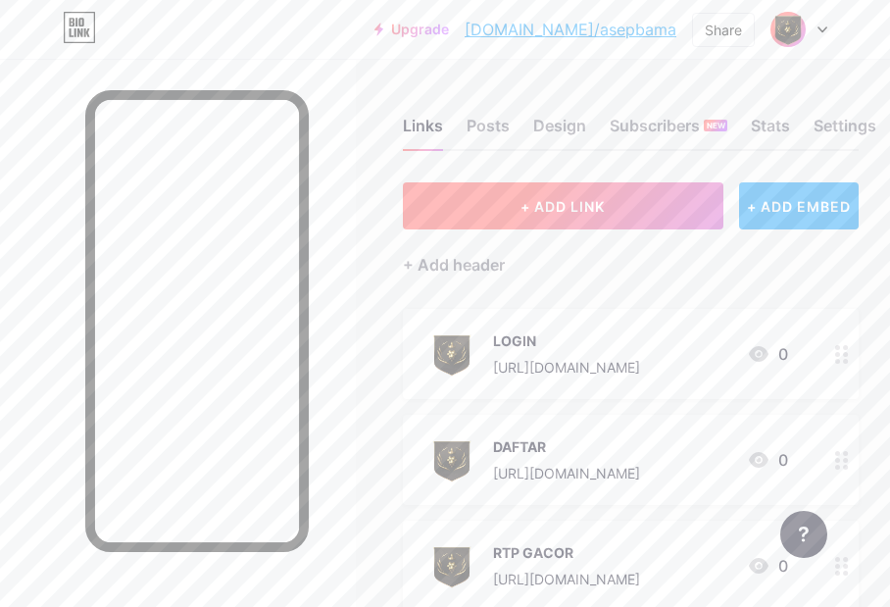
click at [503, 196] on button "+ ADD LINK" at bounding box center [562, 205] width 319 height 47
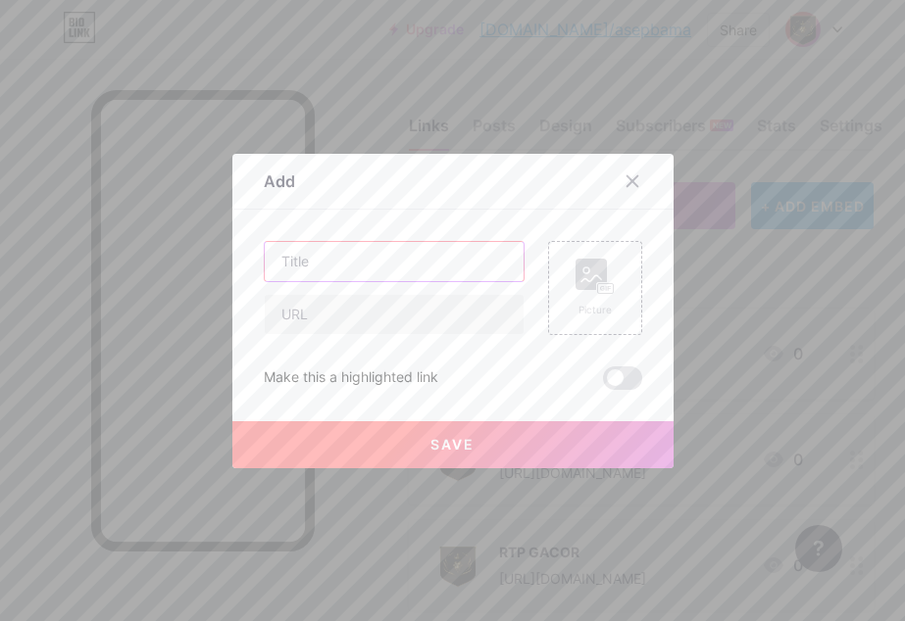
click at [405, 251] on input "text" at bounding box center [394, 261] width 259 height 39
type input "TELEGRAM"
click at [440, 312] on input "text" at bounding box center [394, 314] width 259 height 39
paste input "[URL][DOMAIN_NAME]"
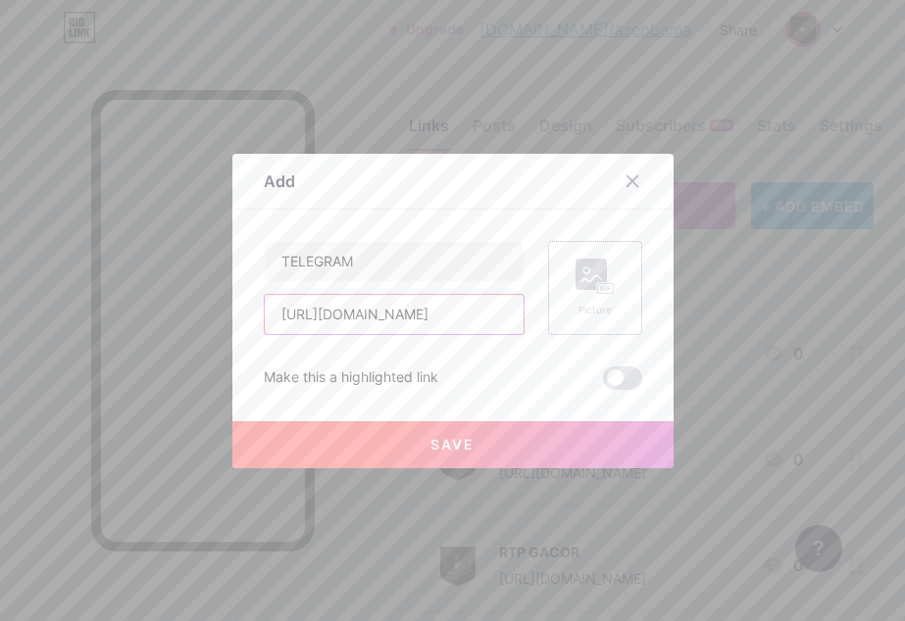
type input "[URL][DOMAIN_NAME]"
click at [616, 303] on div "Picture" at bounding box center [595, 288] width 94 height 94
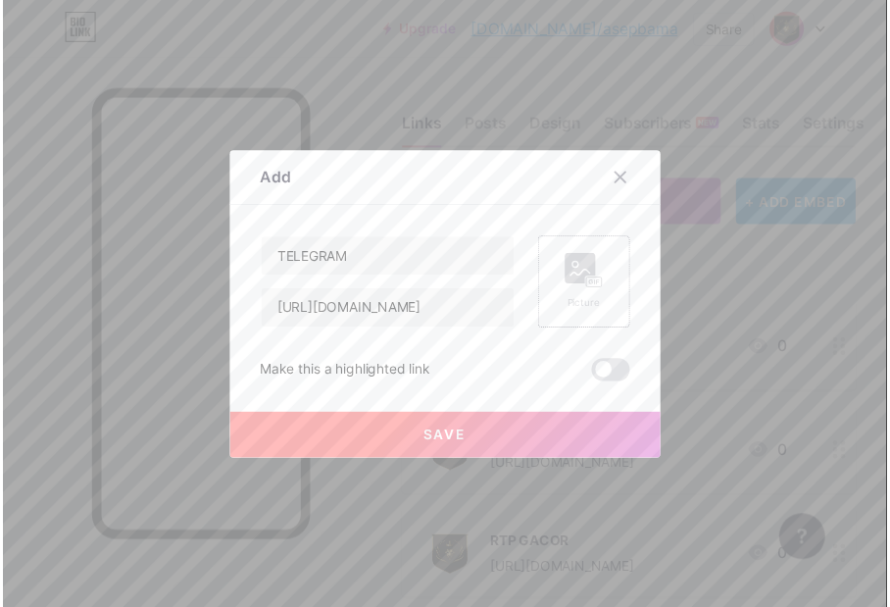
scroll to position [0, 0]
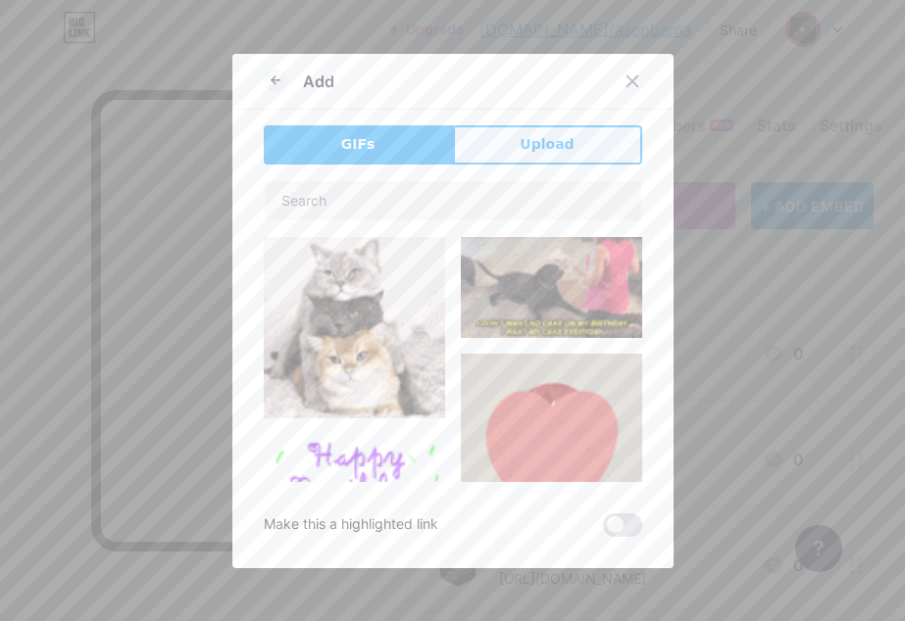
click at [500, 131] on button "Upload" at bounding box center [547, 144] width 189 height 39
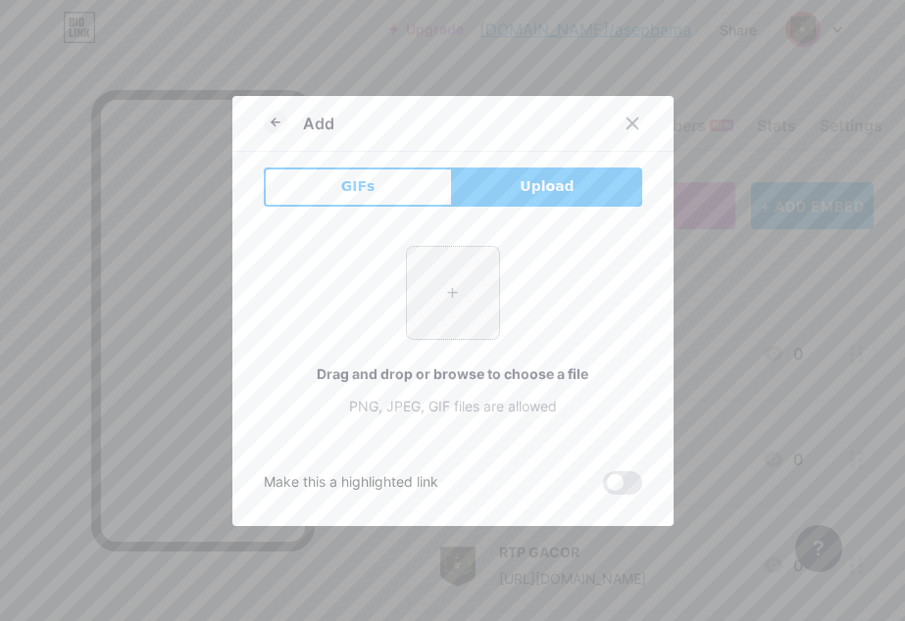
click at [427, 270] on input "file" at bounding box center [453, 293] width 92 height 92
type input "C:\fakepath\JBuF7200UK.png"
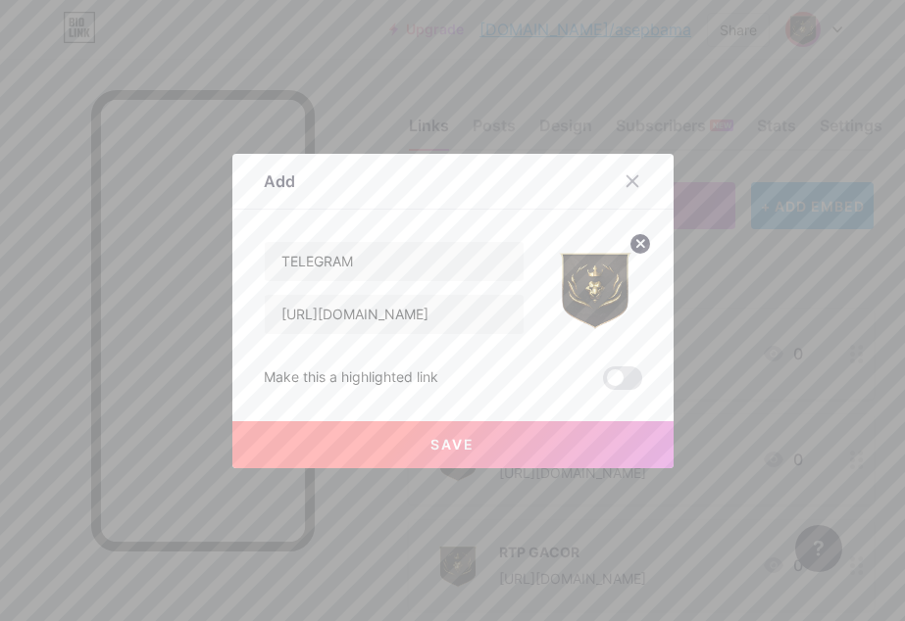
click at [390, 461] on button "Save" at bounding box center [452, 444] width 441 height 47
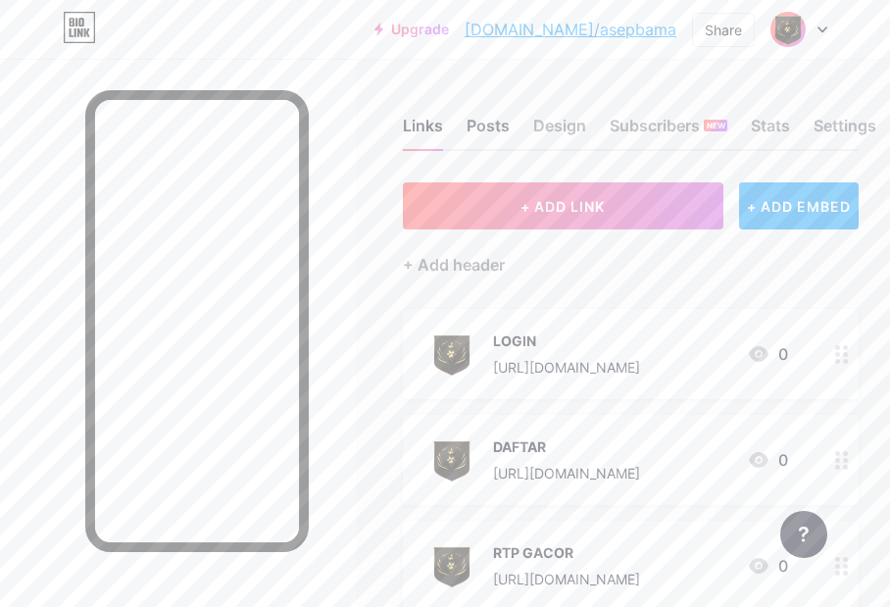
click at [510, 123] on div "Posts" at bounding box center [487, 131] width 43 height 35
click at [571, 123] on div "Design" at bounding box center [559, 131] width 53 height 35
click at [570, 124] on div "Design" at bounding box center [559, 131] width 53 height 35
click at [500, 137] on div "Posts" at bounding box center [487, 131] width 43 height 35
click at [562, 123] on div "Design" at bounding box center [559, 131] width 53 height 35
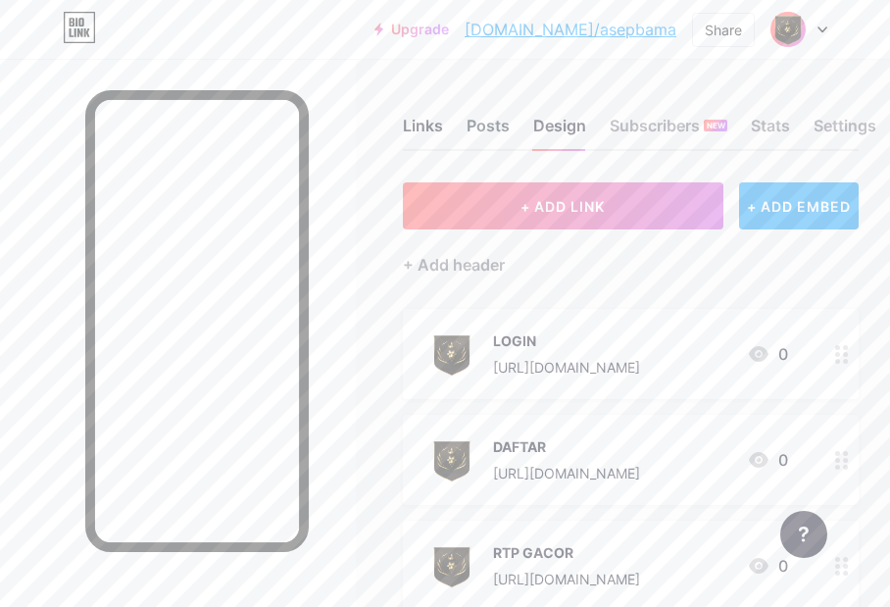
click at [499, 120] on div "Posts" at bounding box center [487, 131] width 43 height 35
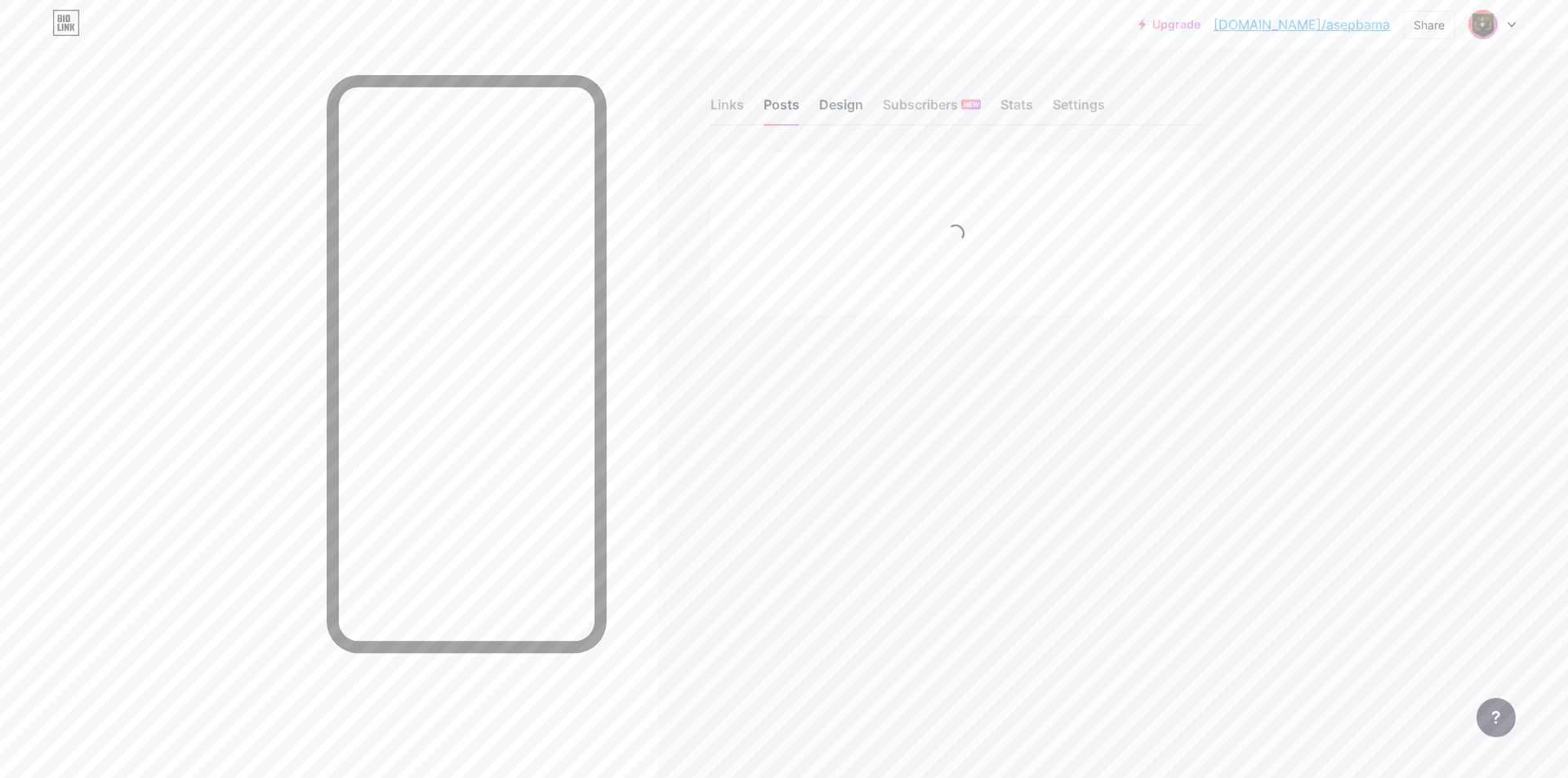
click at [753, 102] on div "Design" at bounding box center [841, 109] width 44 height 29
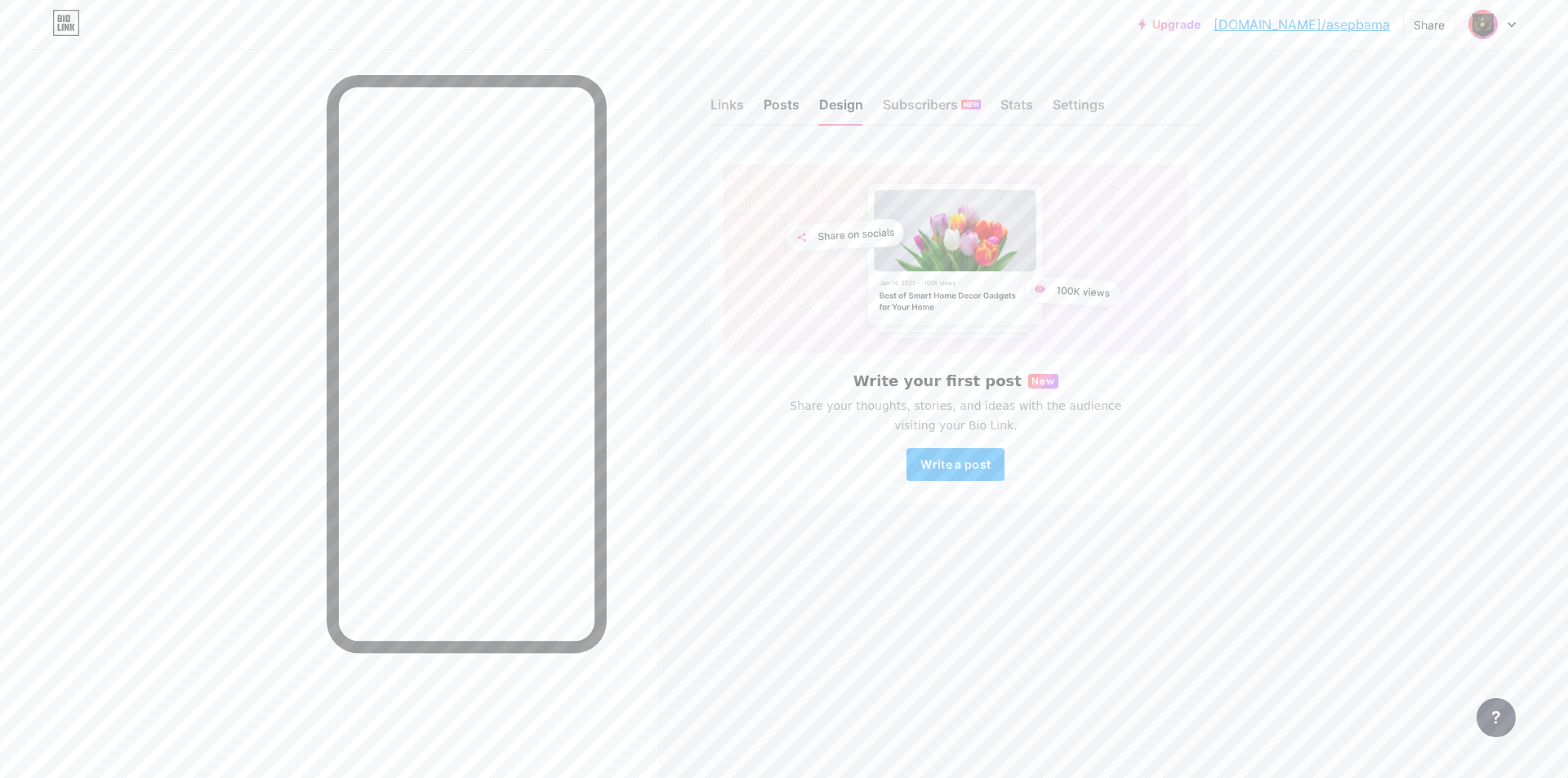
click at [753, 105] on div "Posts" at bounding box center [781, 109] width 36 height 29
click at [727, 107] on div "Links" at bounding box center [727, 109] width 33 height 29
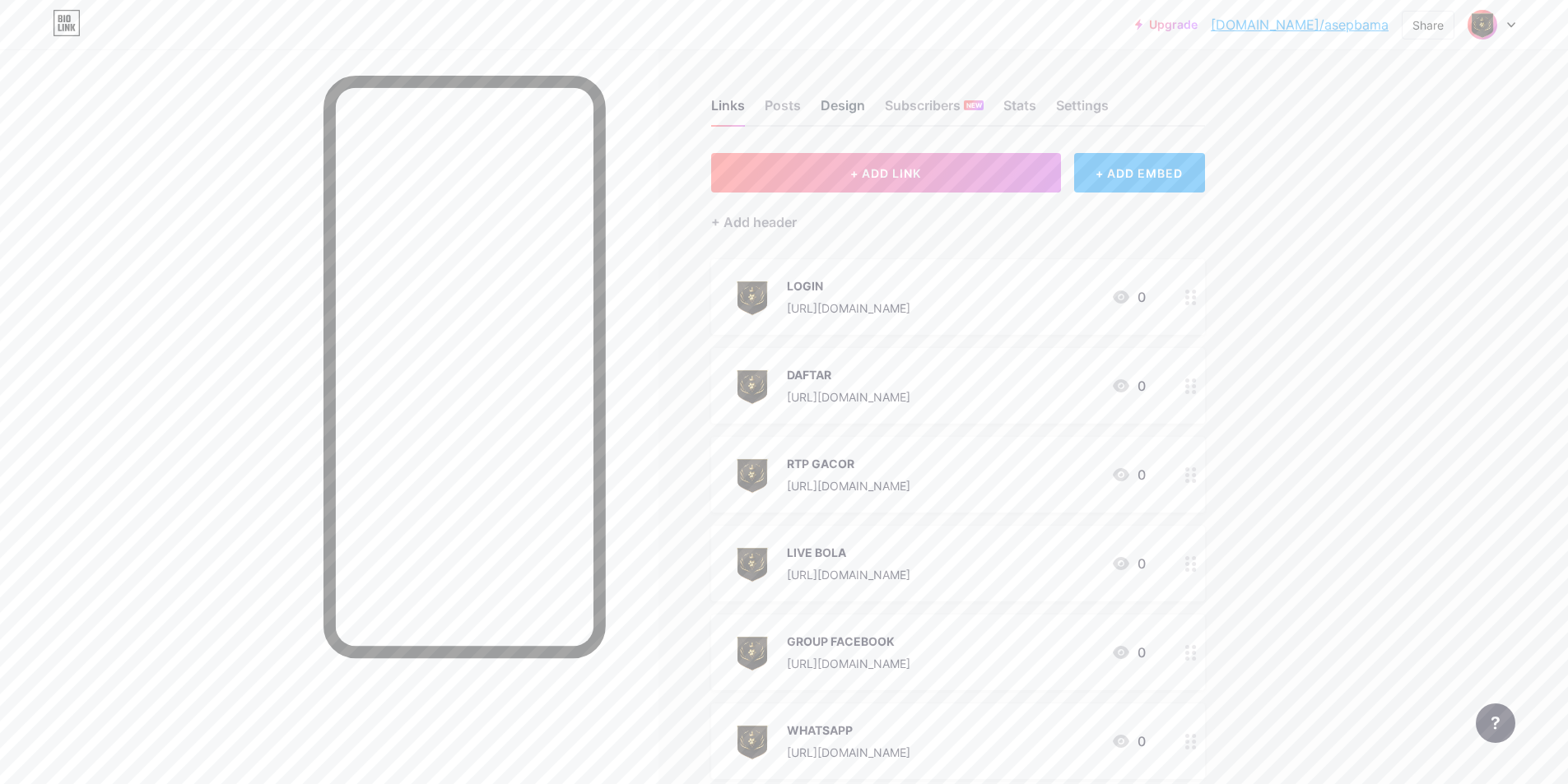
click at [759, 104] on div "Design" at bounding box center [842, 110] width 45 height 29
click at [759, 107] on div "Design" at bounding box center [842, 110] width 45 height 29
click at [759, 112] on div "Design" at bounding box center [842, 110] width 45 height 29
click at [754, 222] on div "+ Add header" at bounding box center [754, 222] width 86 height 20
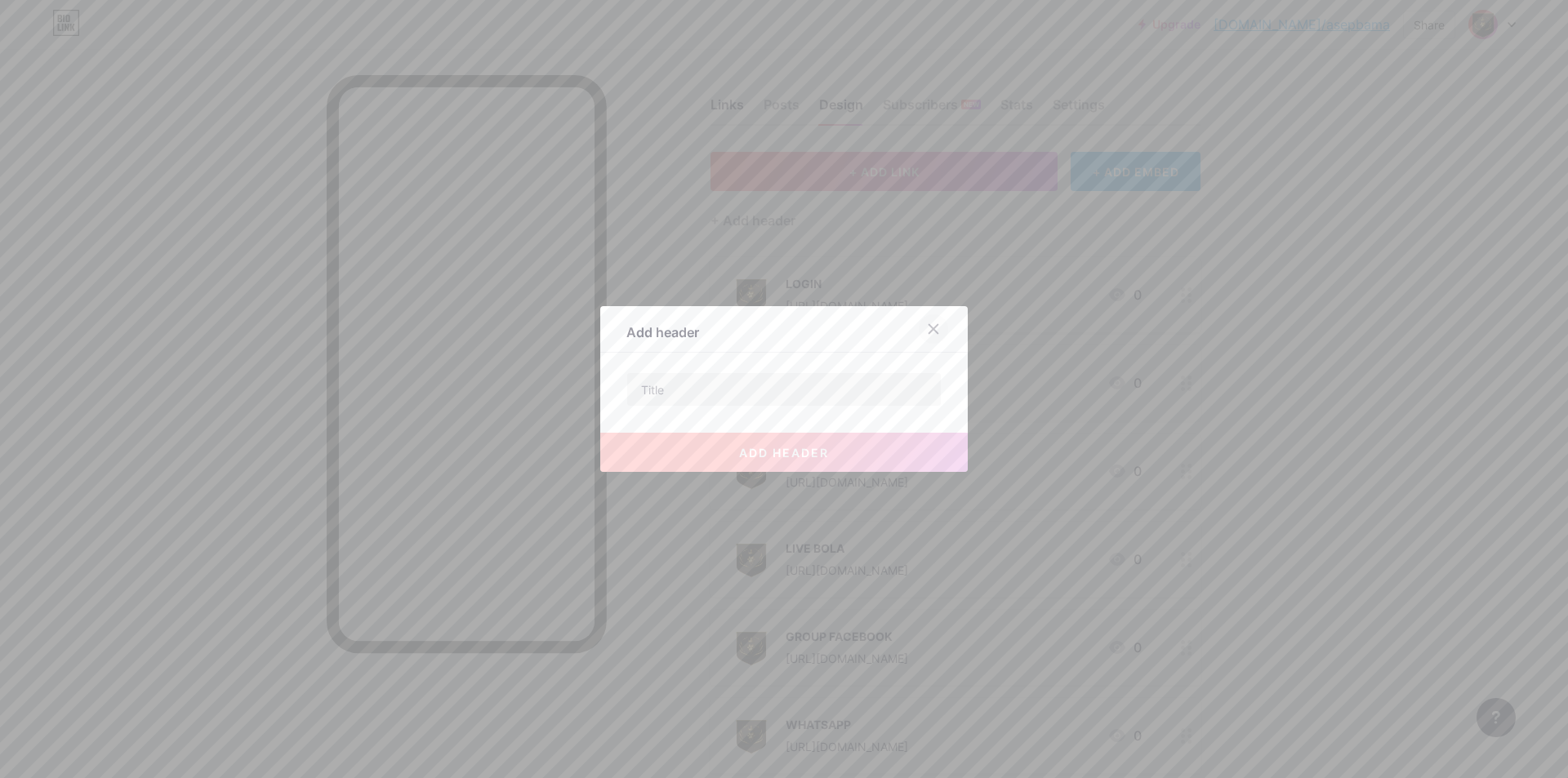
click at [753, 326] on icon at bounding box center [933, 329] width 9 height 9
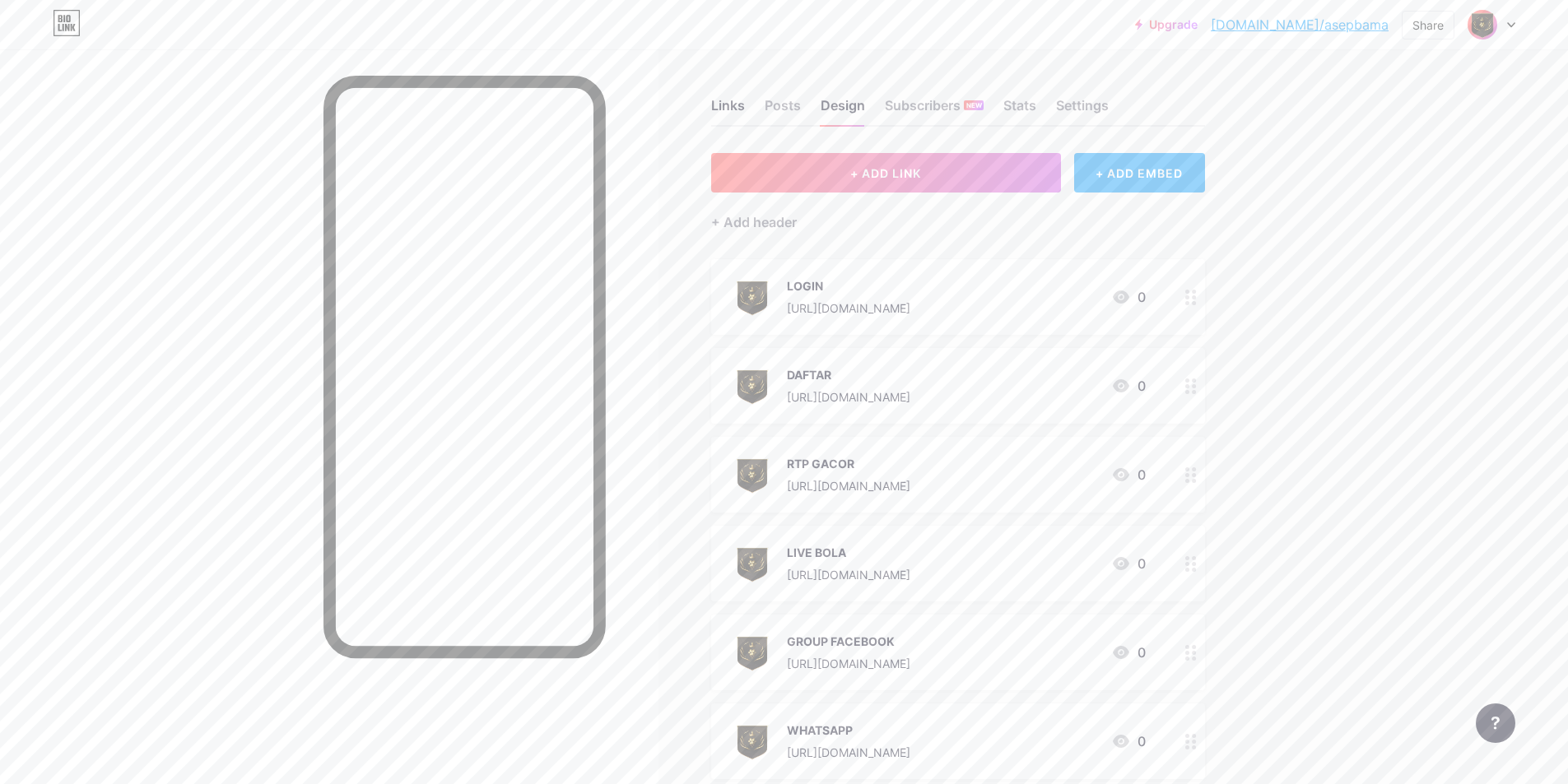
click at [759, 107] on div "Links Posts Design Subscribers NEW Stats Settings" at bounding box center [958, 97] width 494 height 58
click at [759, 107] on div "Stats" at bounding box center [1020, 110] width 33 height 29
click at [759, 107] on div "Settings" at bounding box center [1082, 110] width 53 height 29
click at [759, 111] on div "Posts" at bounding box center [782, 110] width 36 height 29
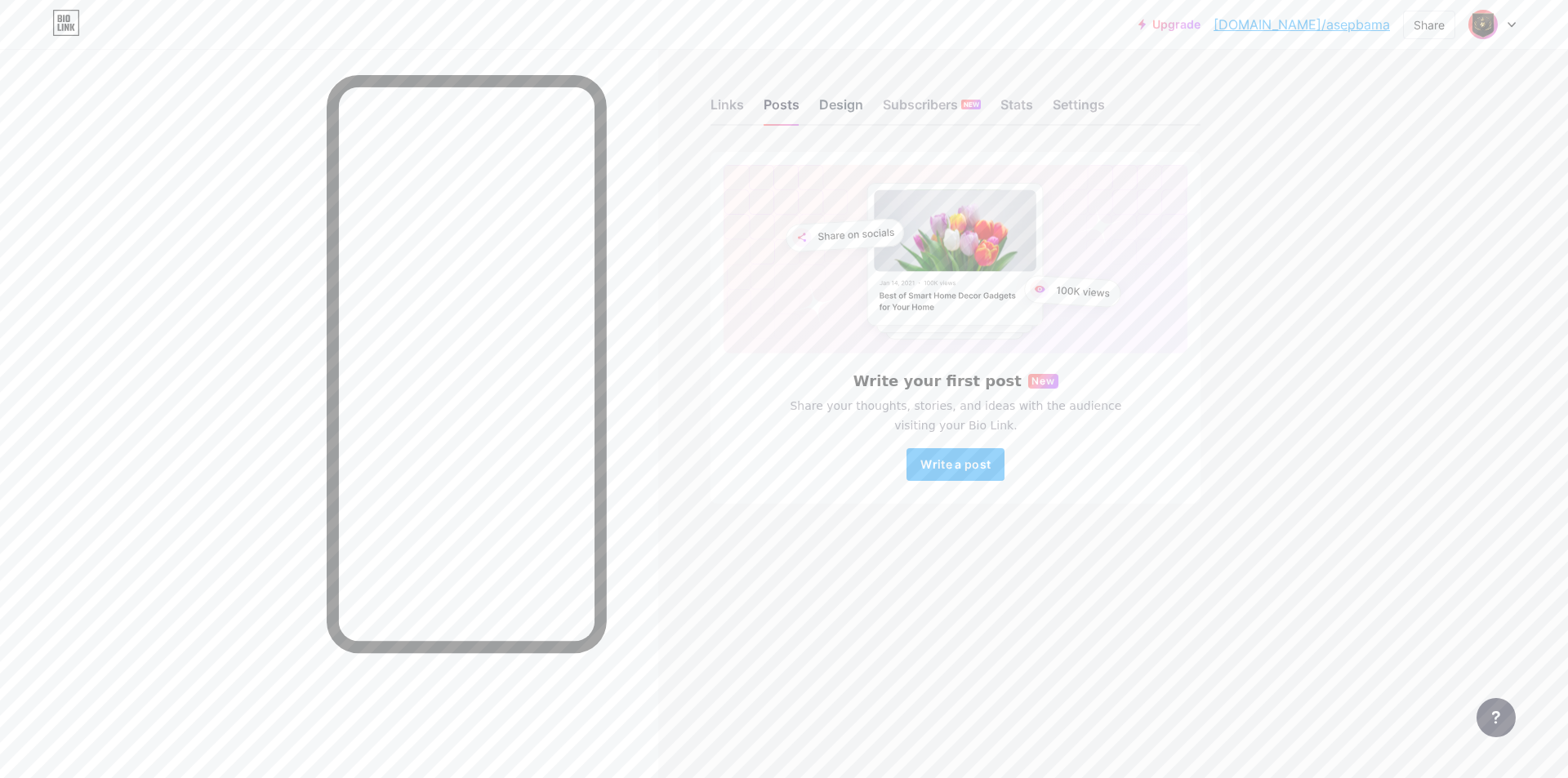
click at [753, 107] on div "Design" at bounding box center [841, 109] width 44 height 29
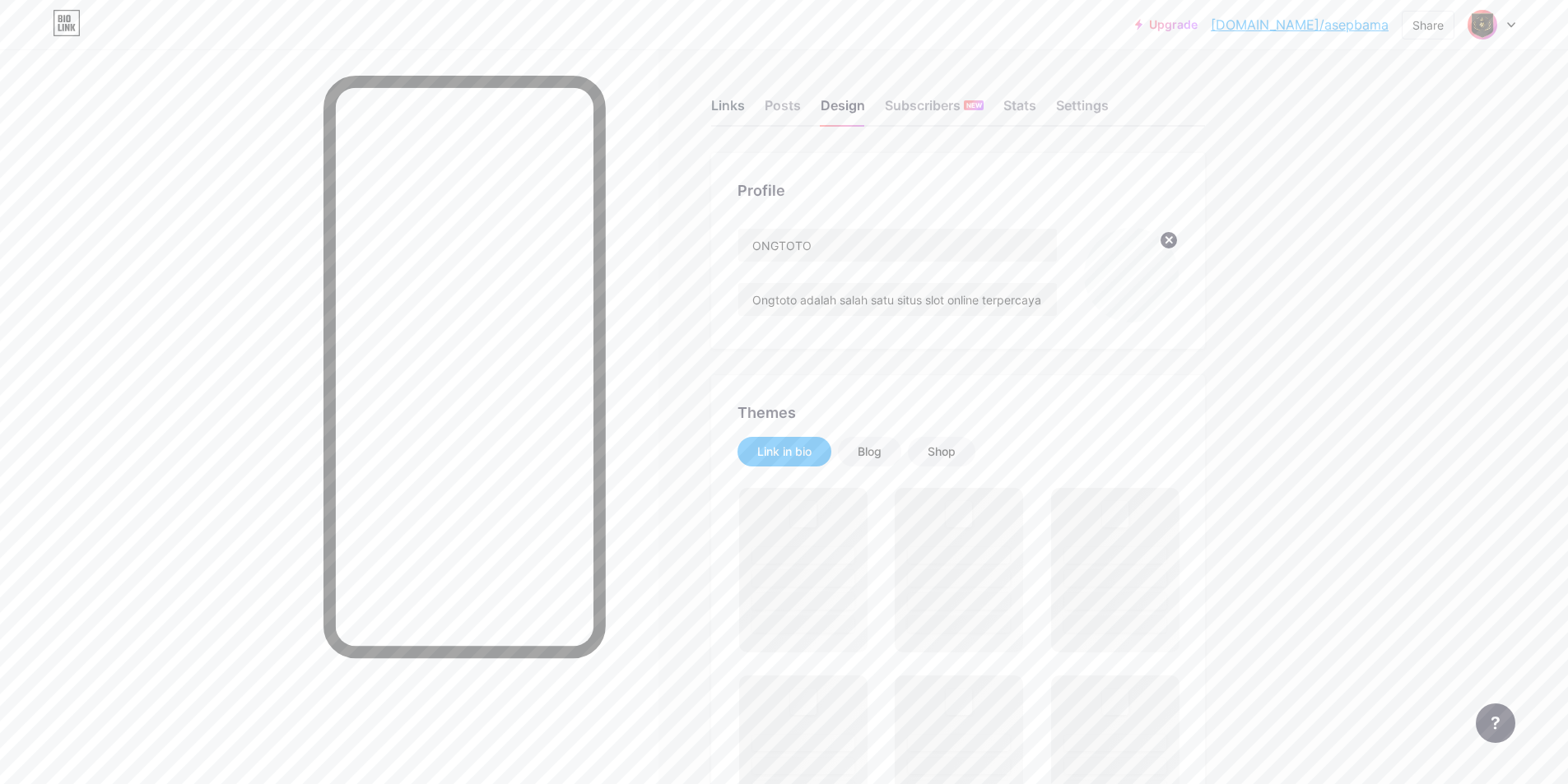
click at [735, 104] on div "Links" at bounding box center [728, 110] width 34 height 29
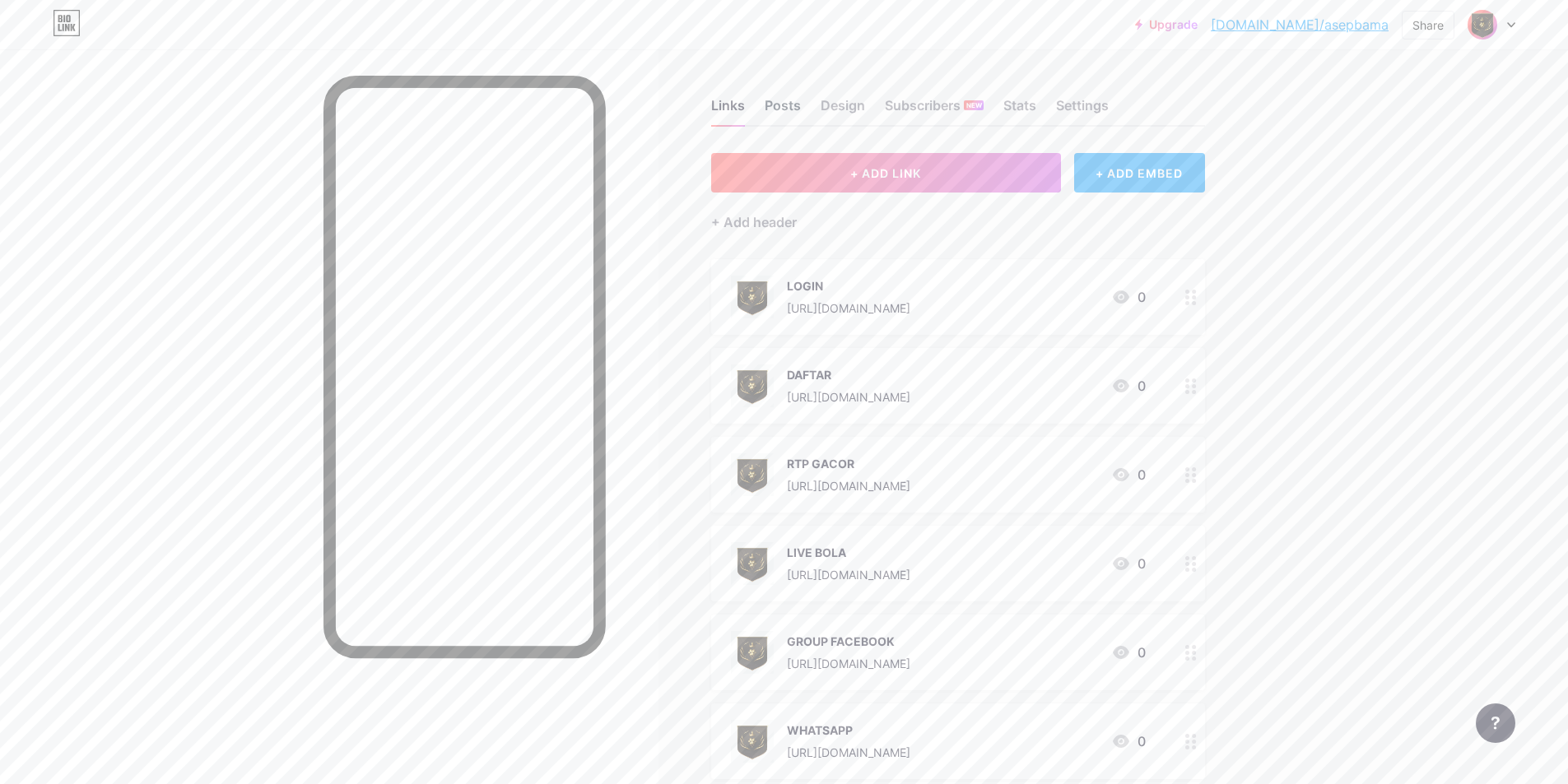
click at [759, 100] on div "Posts" at bounding box center [782, 110] width 36 height 29
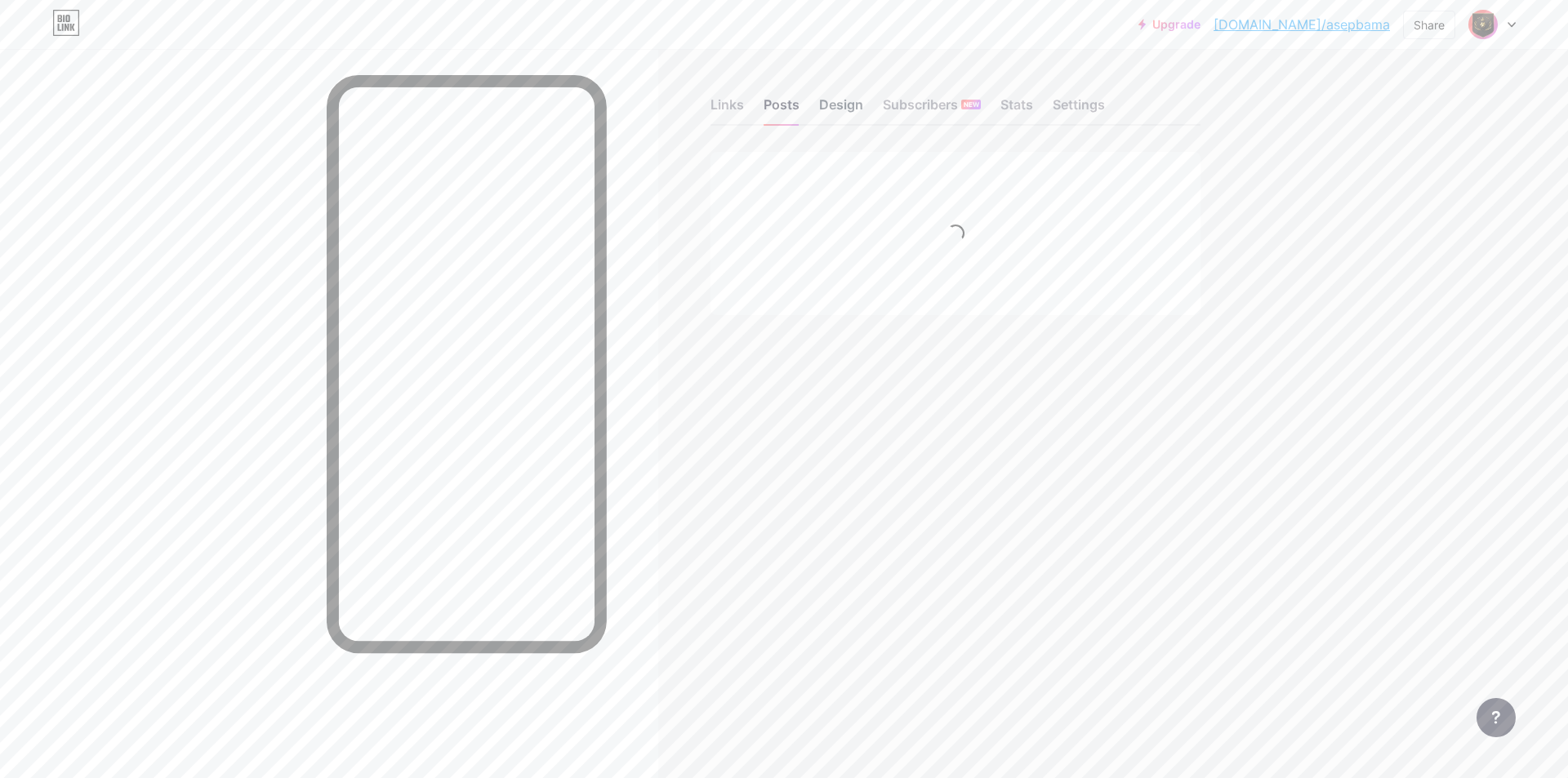
click at [753, 99] on div "Design" at bounding box center [841, 109] width 44 height 29
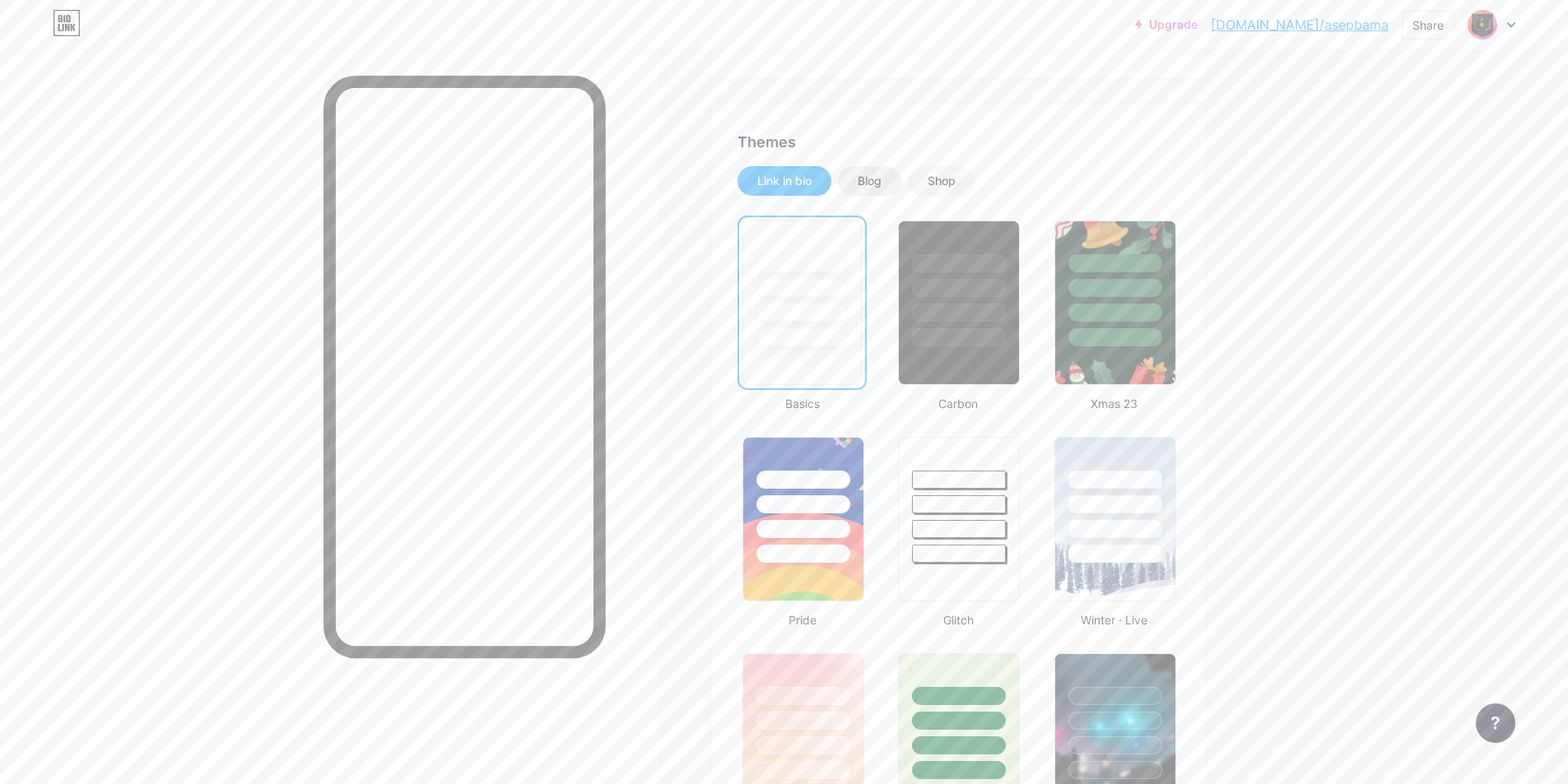
scroll to position [329, 0]
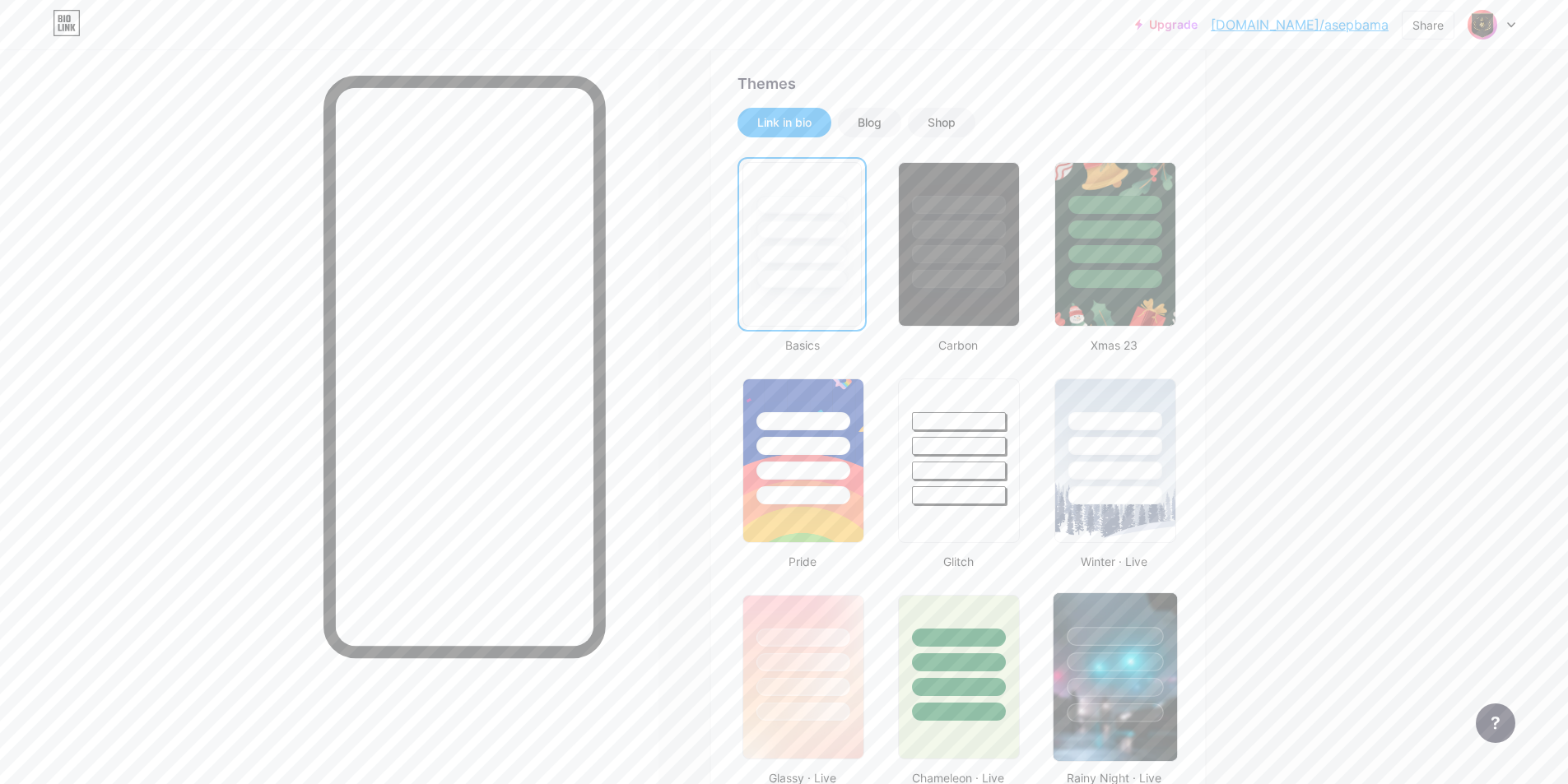
click at [759, 565] on div at bounding box center [1114, 713] width 97 height 19
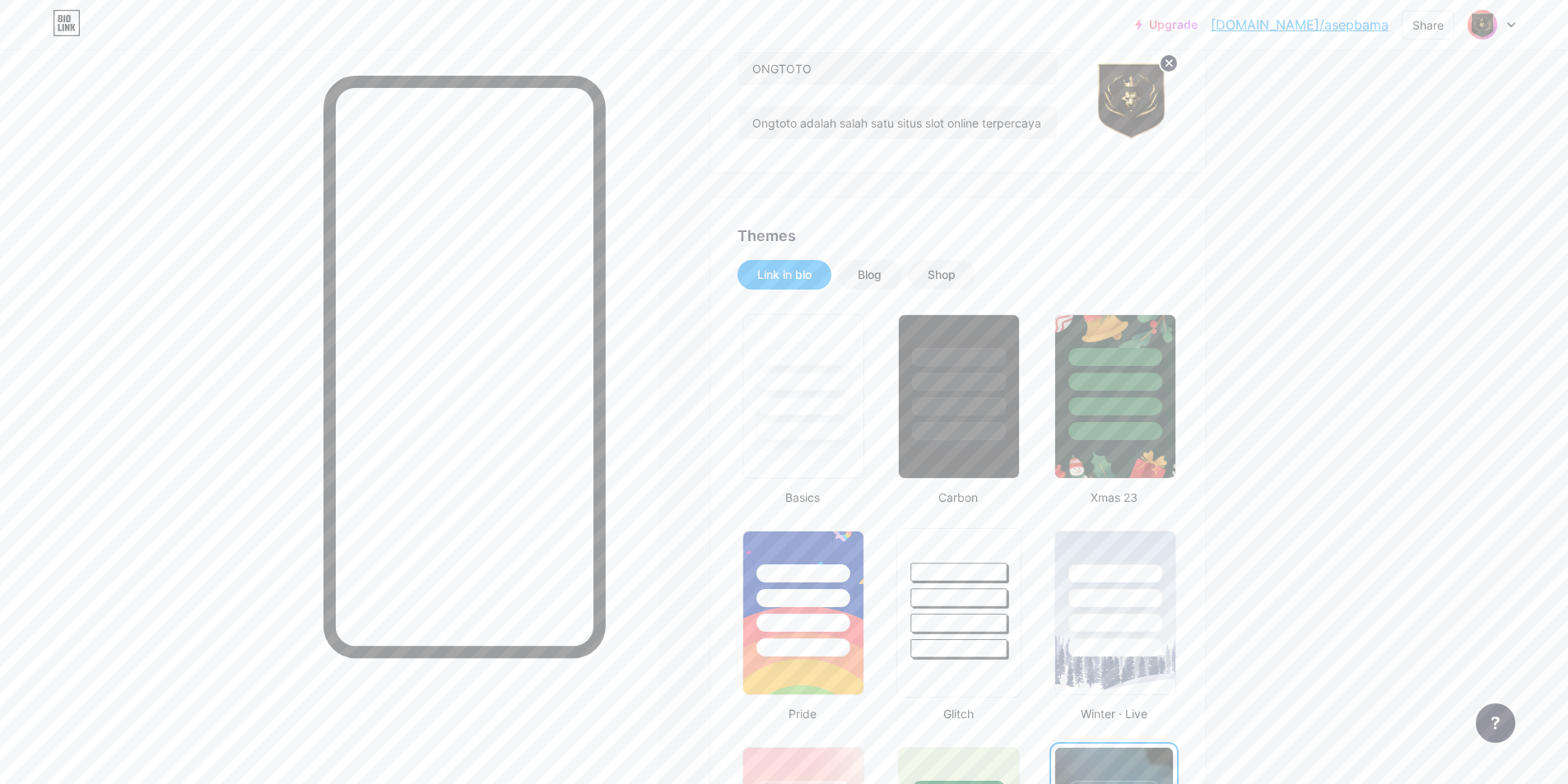
scroll to position [0, 0]
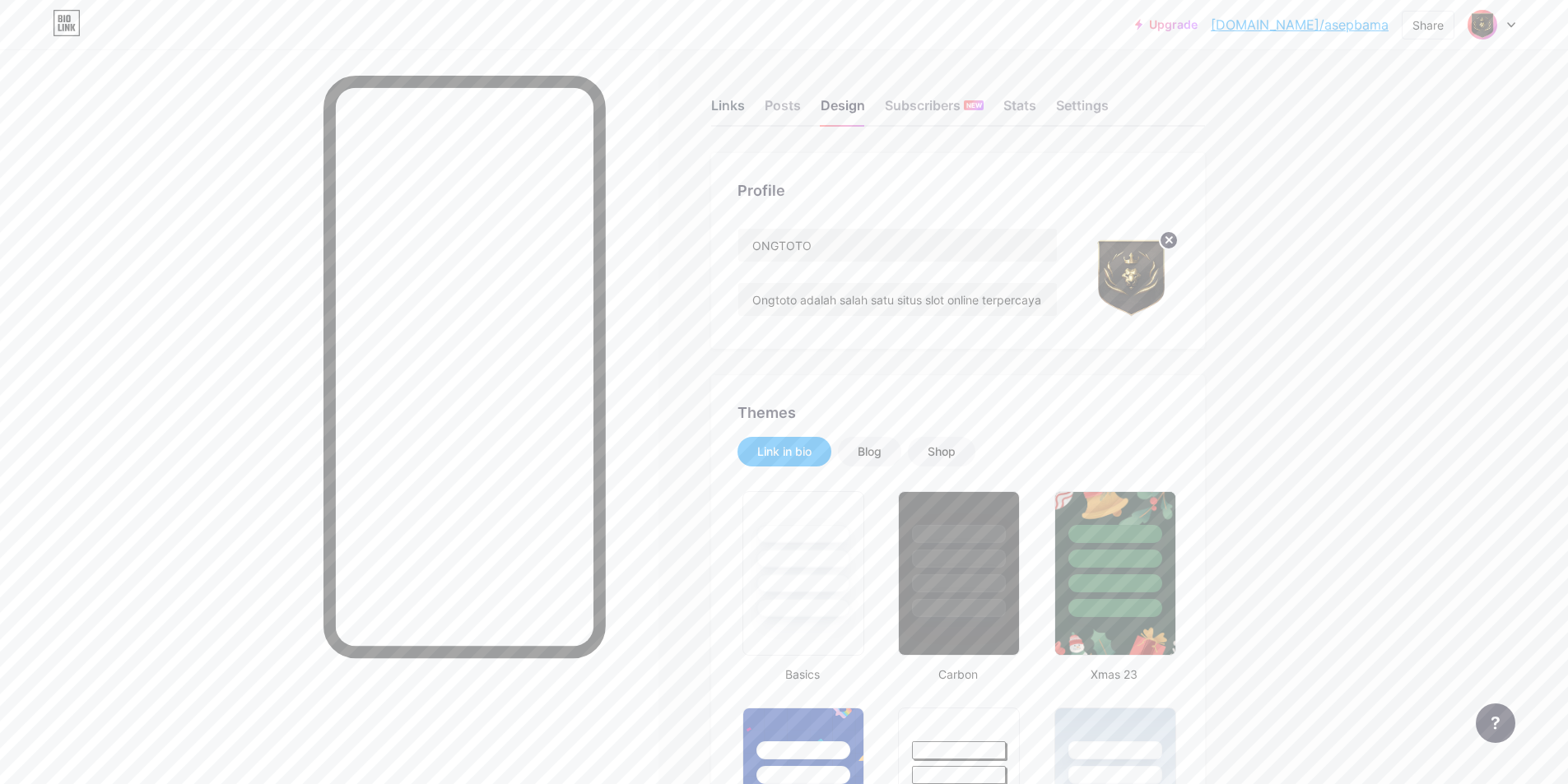
click at [734, 107] on div "Links" at bounding box center [728, 110] width 34 height 29
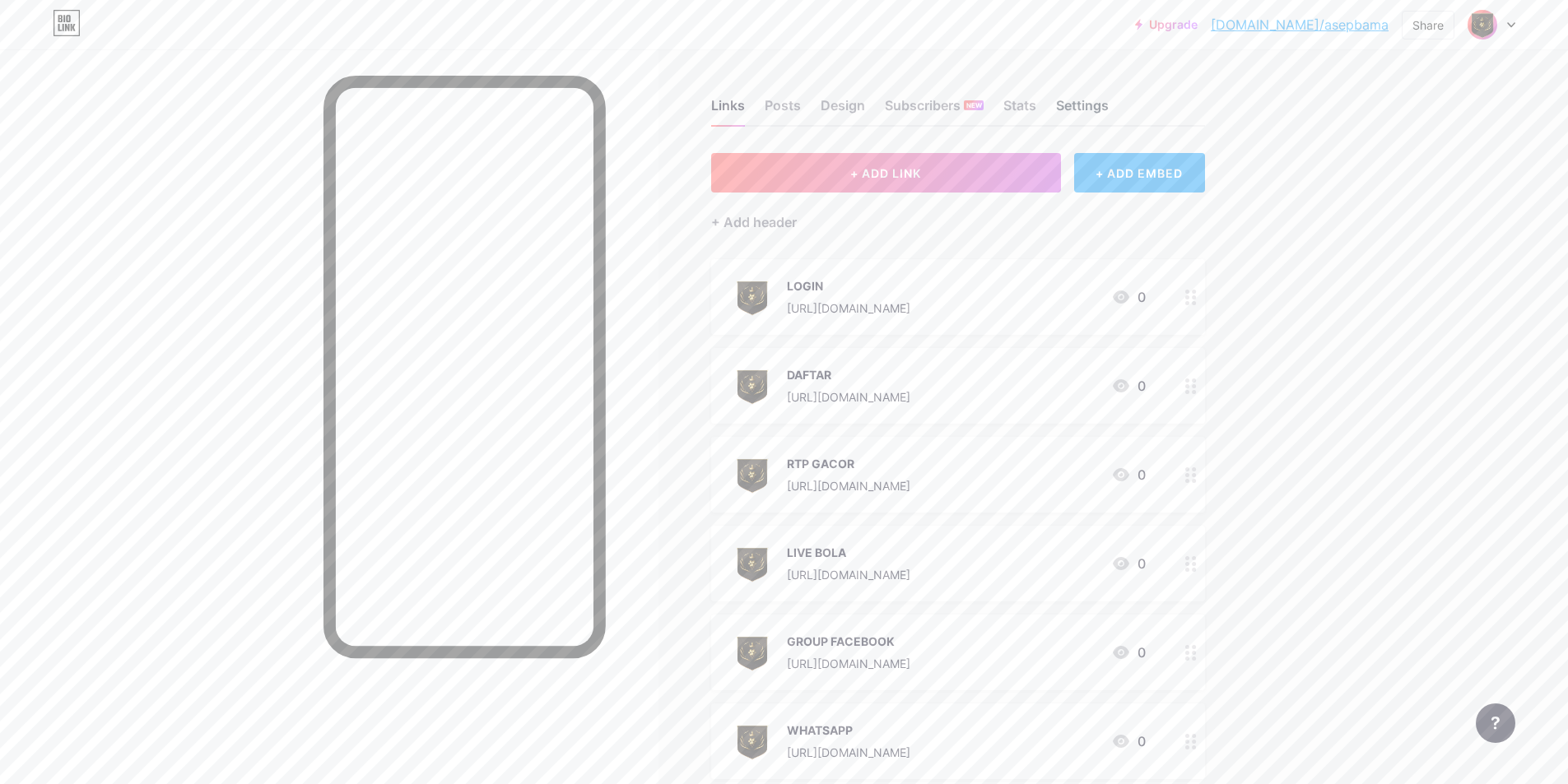
click at [759, 108] on div "Settings" at bounding box center [1082, 110] width 53 height 29
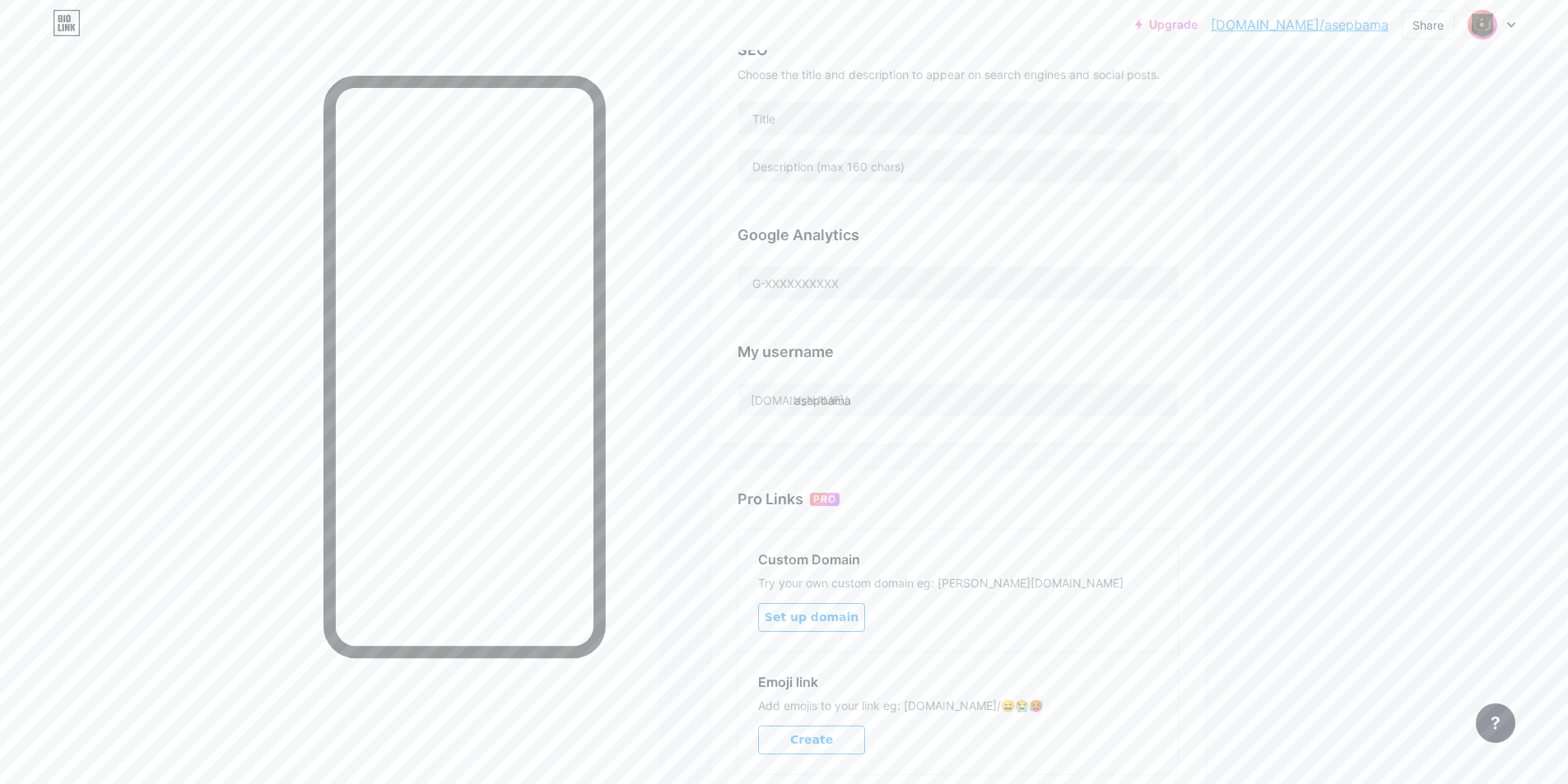
scroll to position [503, 0]
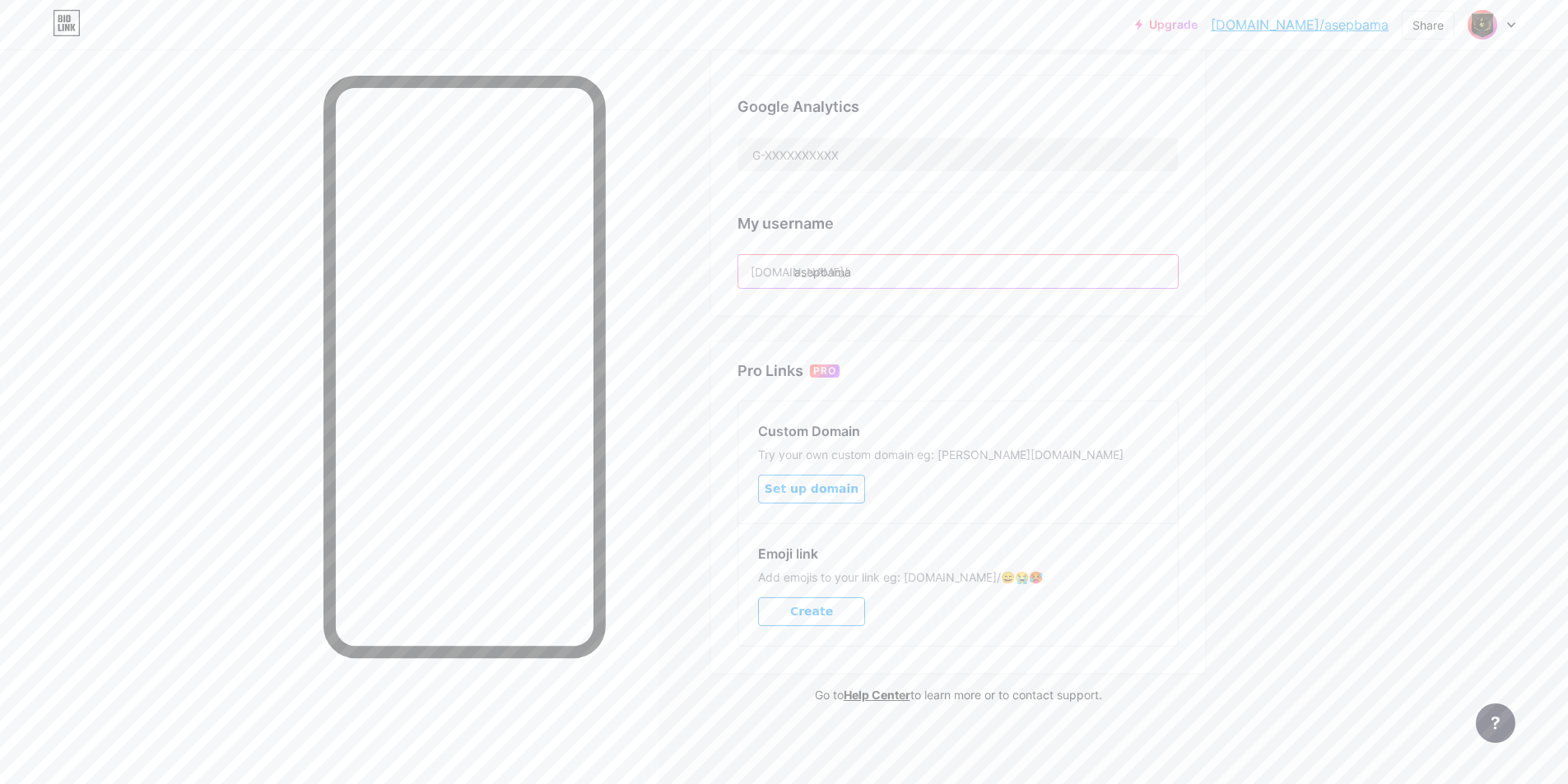
drag, startPoint x: 888, startPoint y: 269, endPoint x: 798, endPoint y: 271, distance: 90.0
click at [759, 271] on div "[DOMAIN_NAME]/ asepbama" at bounding box center [957, 271] width 441 height 34
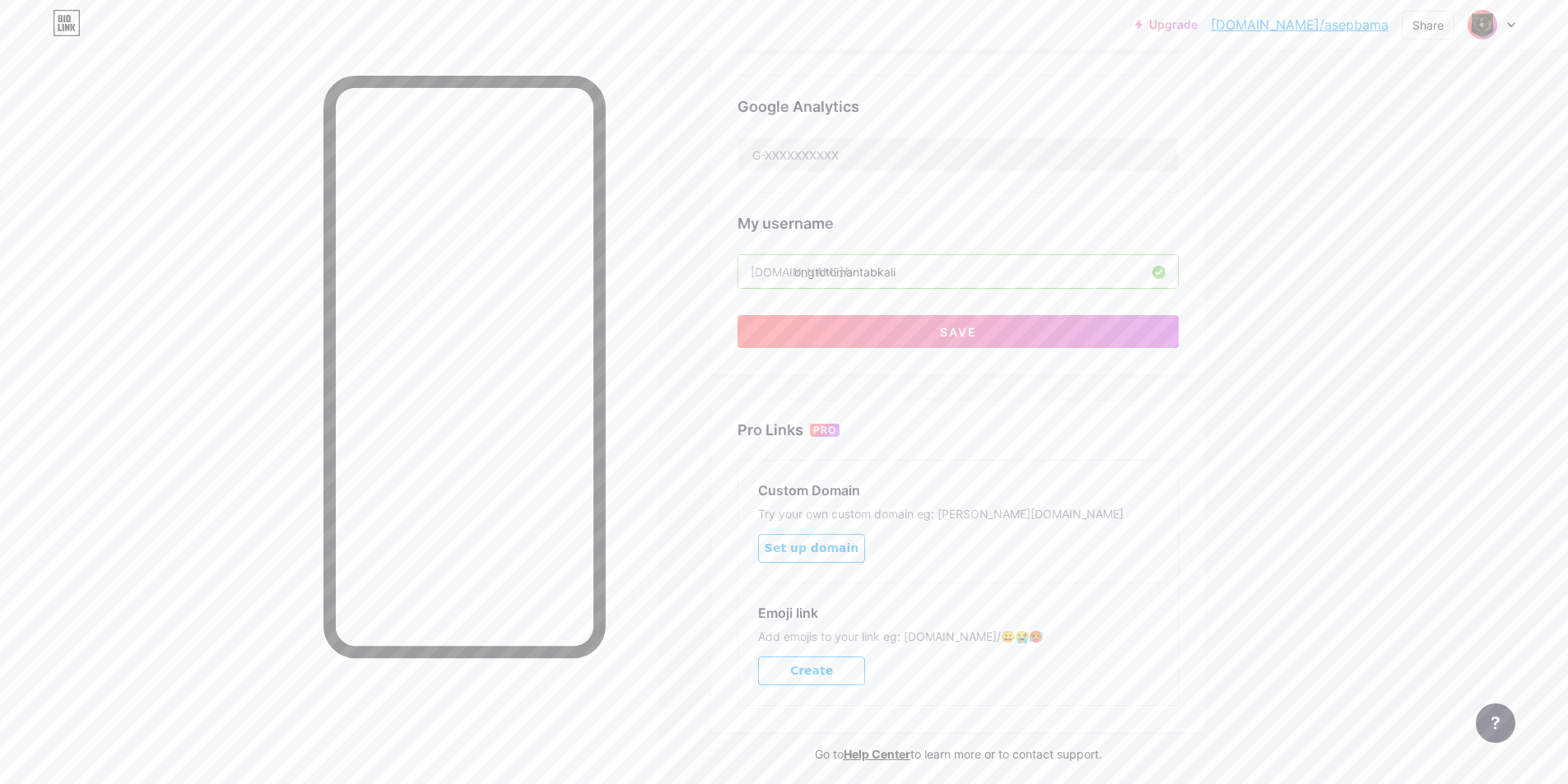
type input "ongtotomantabkali"
click at [759, 229] on div "My username" at bounding box center [957, 223] width 441 height 22
click at [759, 339] on button "Save" at bounding box center [957, 331] width 441 height 33
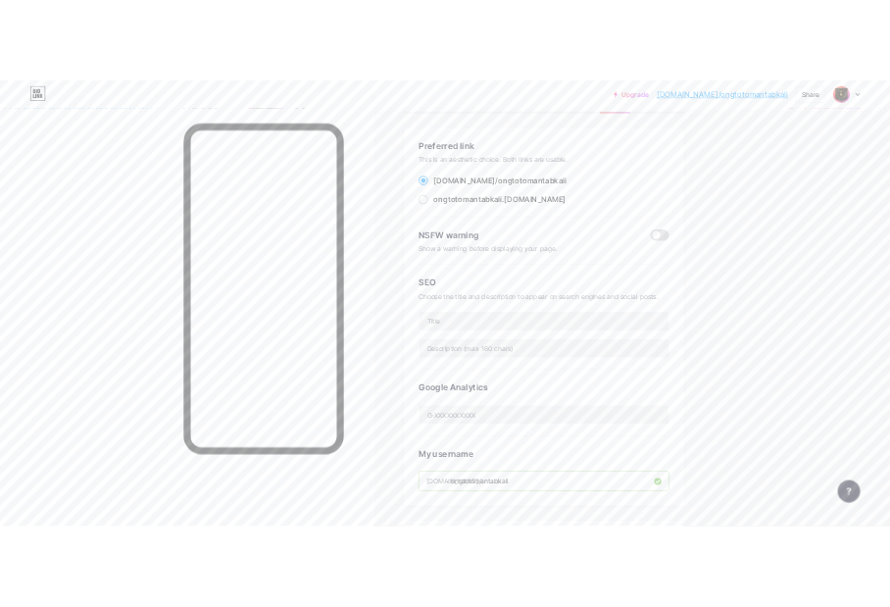
scroll to position [0, 0]
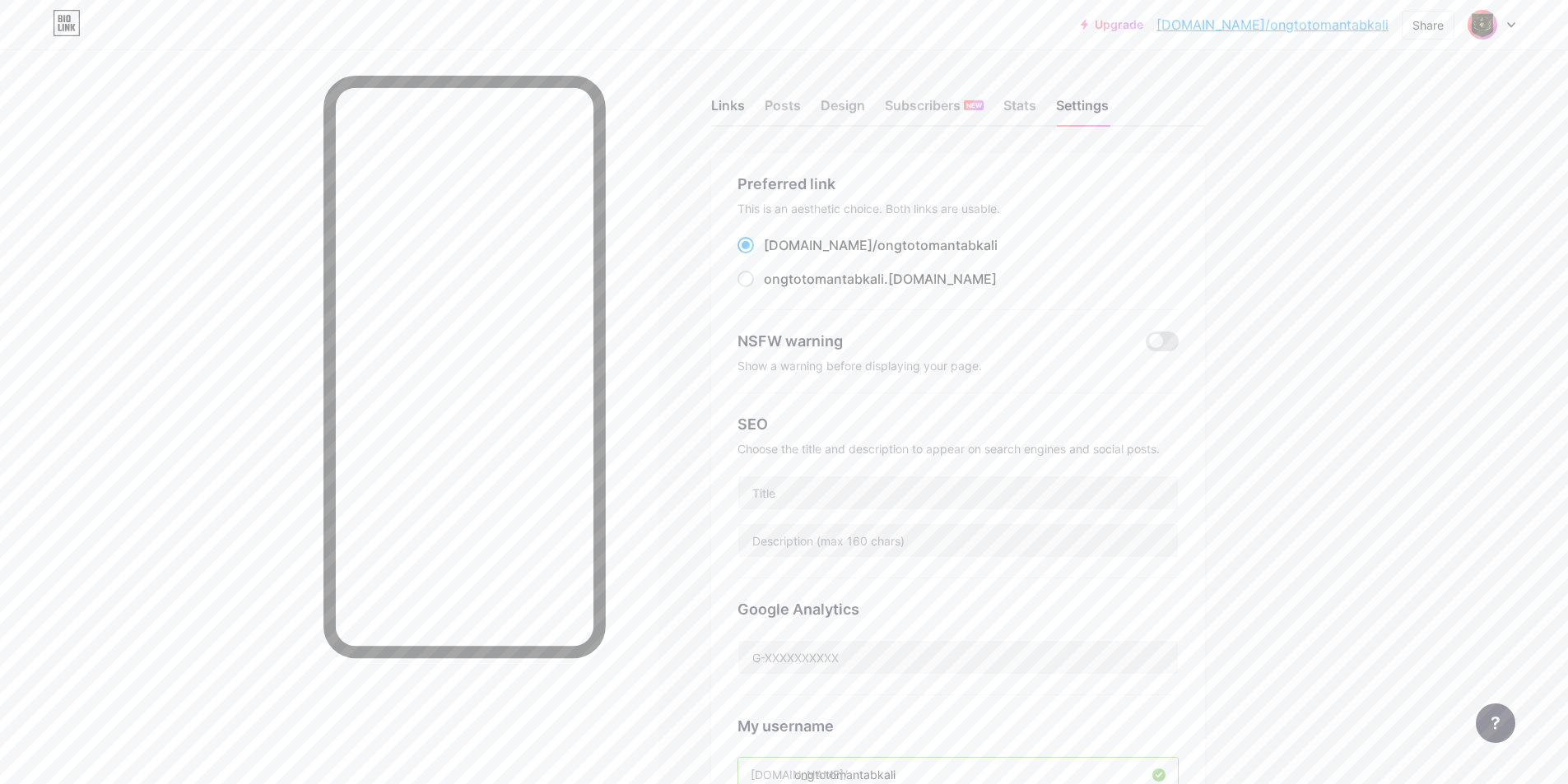
click at [734, 99] on div "Links" at bounding box center [728, 110] width 34 height 29
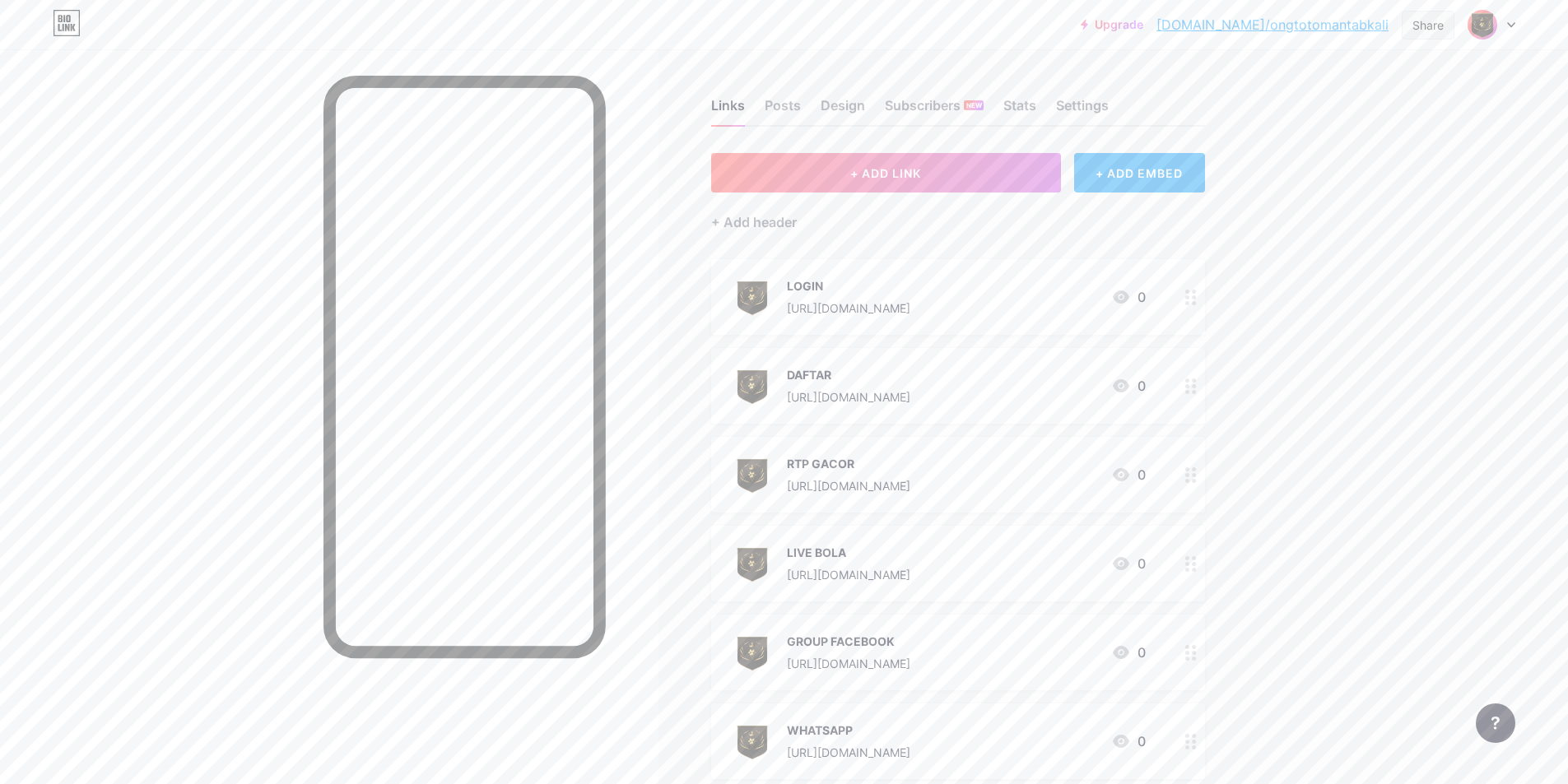
click at [759, 18] on div "Share" at bounding box center [1428, 25] width 53 height 29
click at [759, 76] on div "Copy link" at bounding box center [1331, 84] width 245 height 39
